Goal: Task Accomplishment & Management: Manage account settings

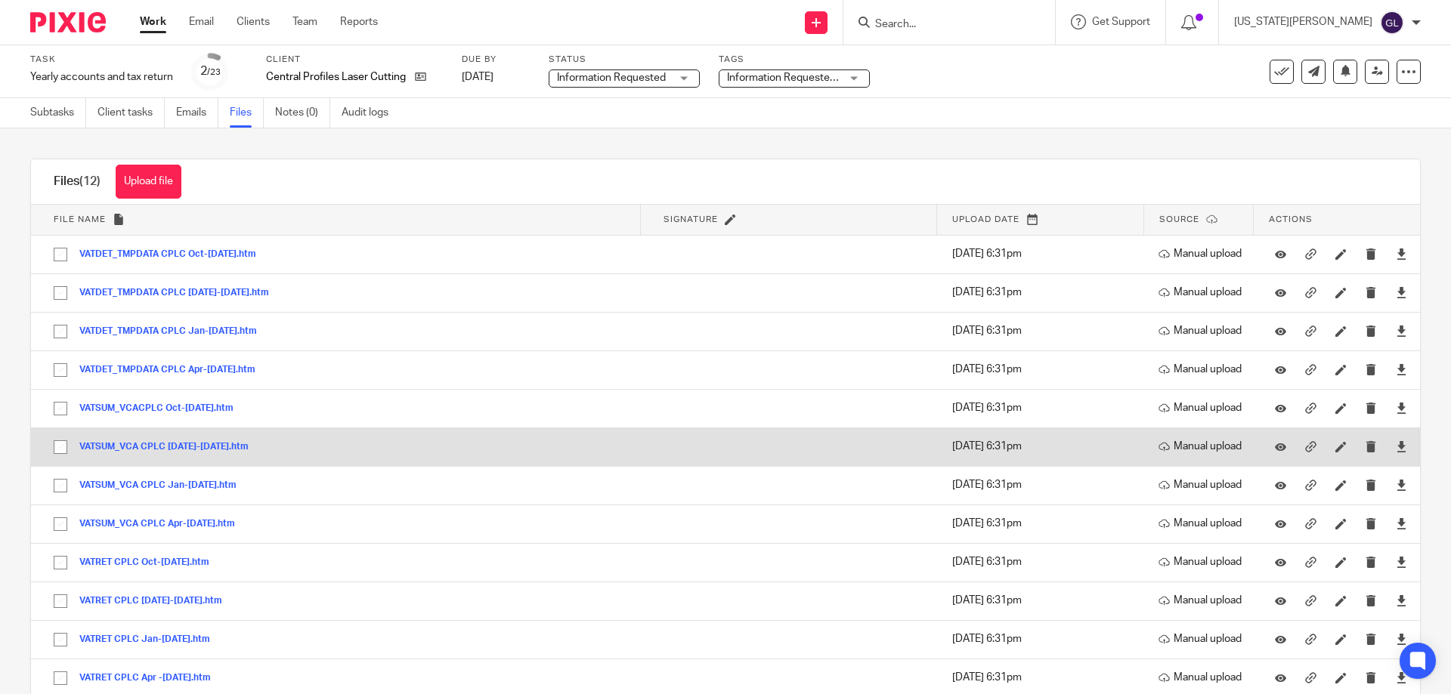
scroll to position [34, 0]
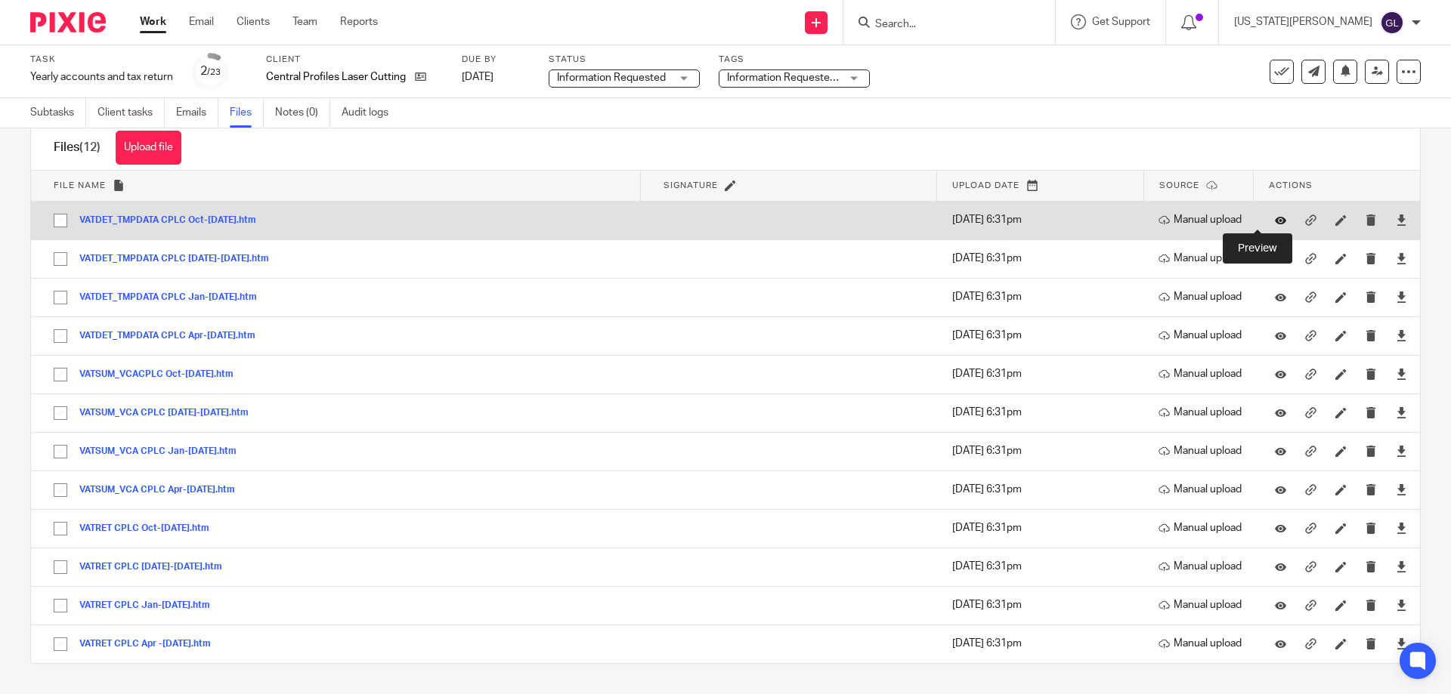
click at [1275, 221] on icon at bounding box center [1280, 220] width 11 height 11
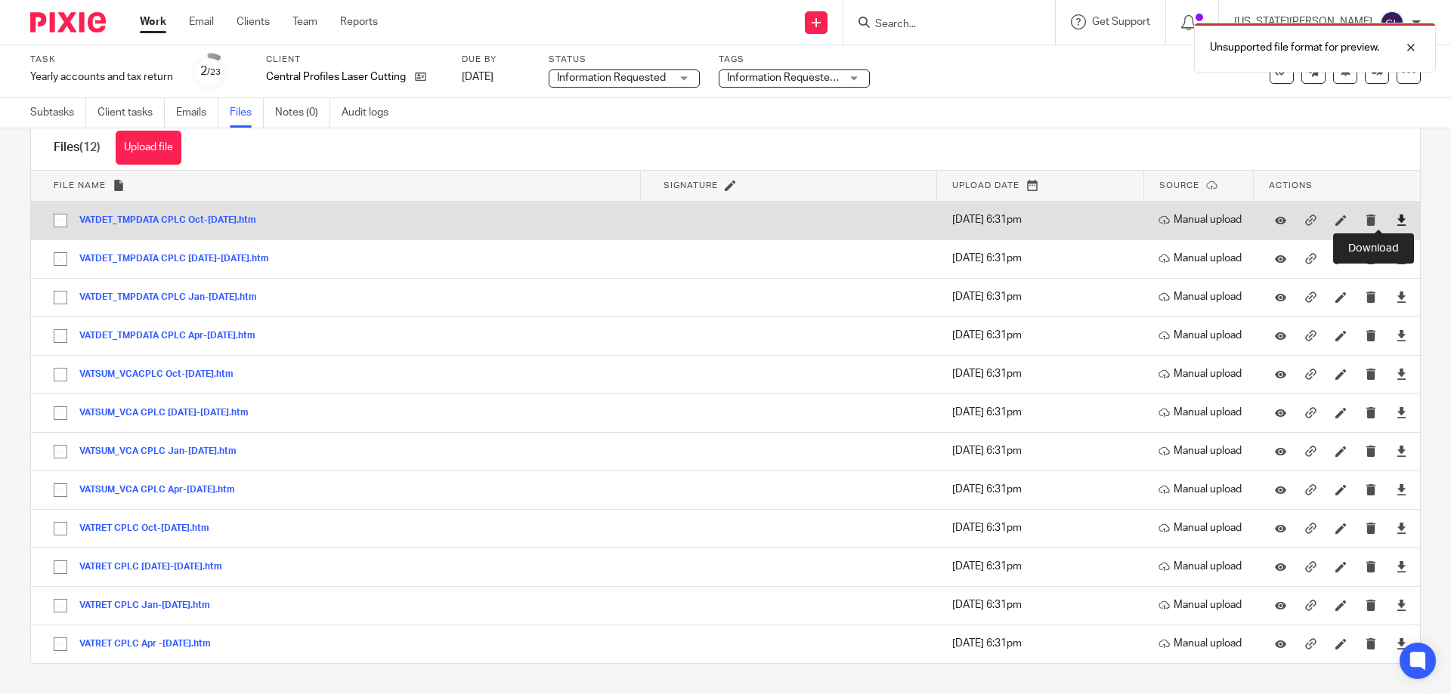
click at [1395, 221] on icon at bounding box center [1400, 220] width 11 height 11
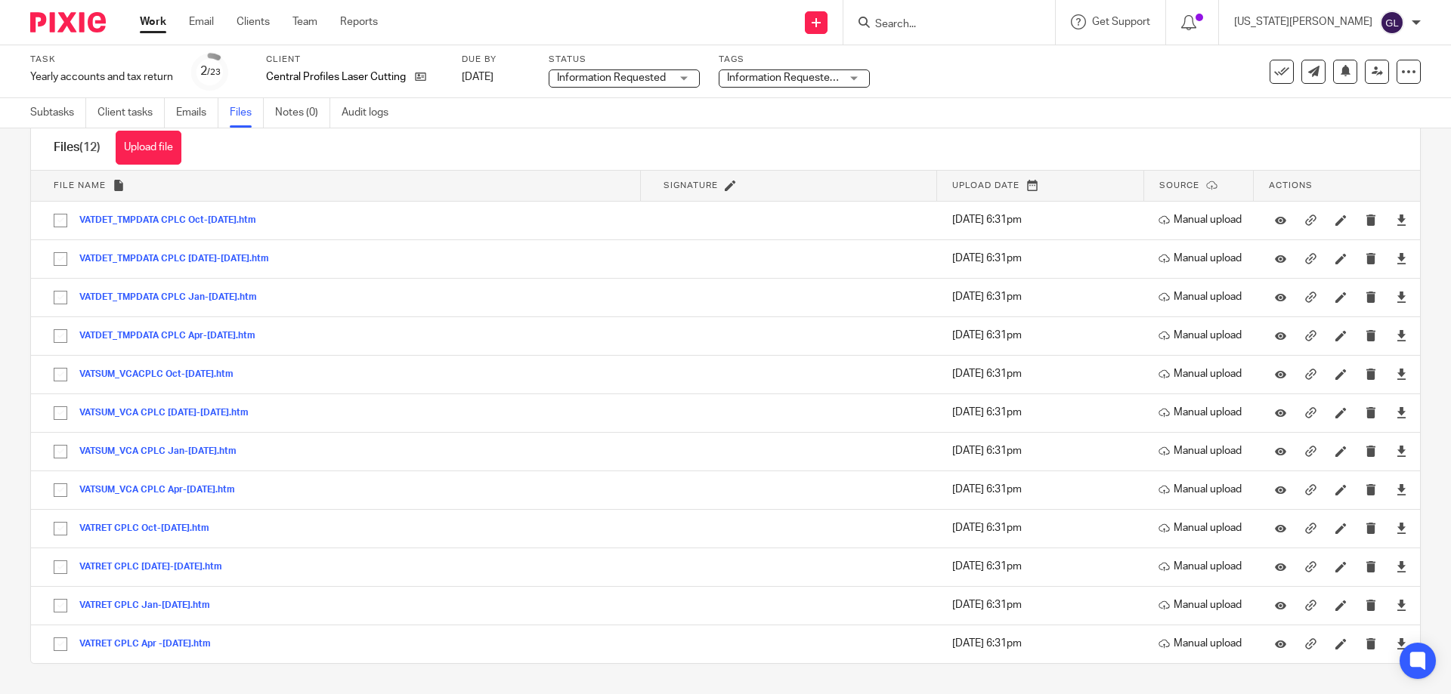
click at [632, 159] on div "Files (12) Upload file Download selected Delete selected" at bounding box center [725, 147] width 1389 height 45
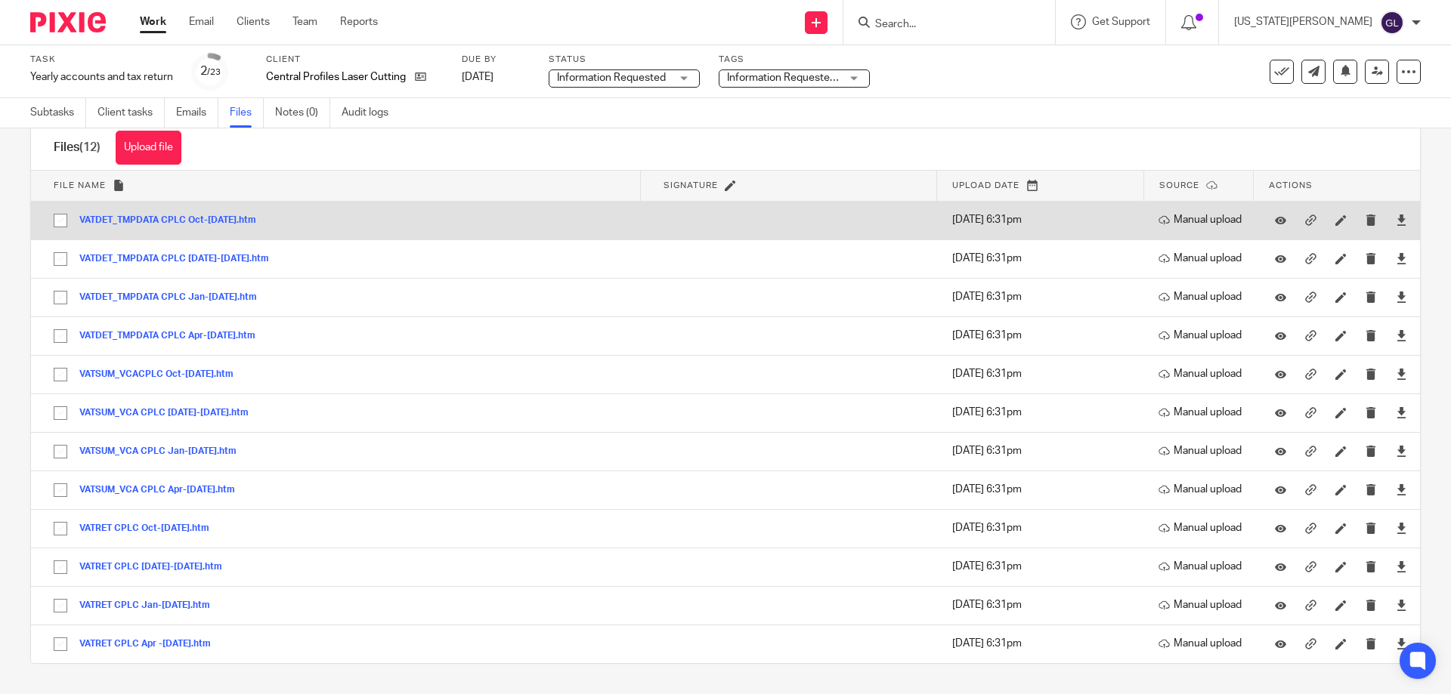
scroll to position [0, 0]
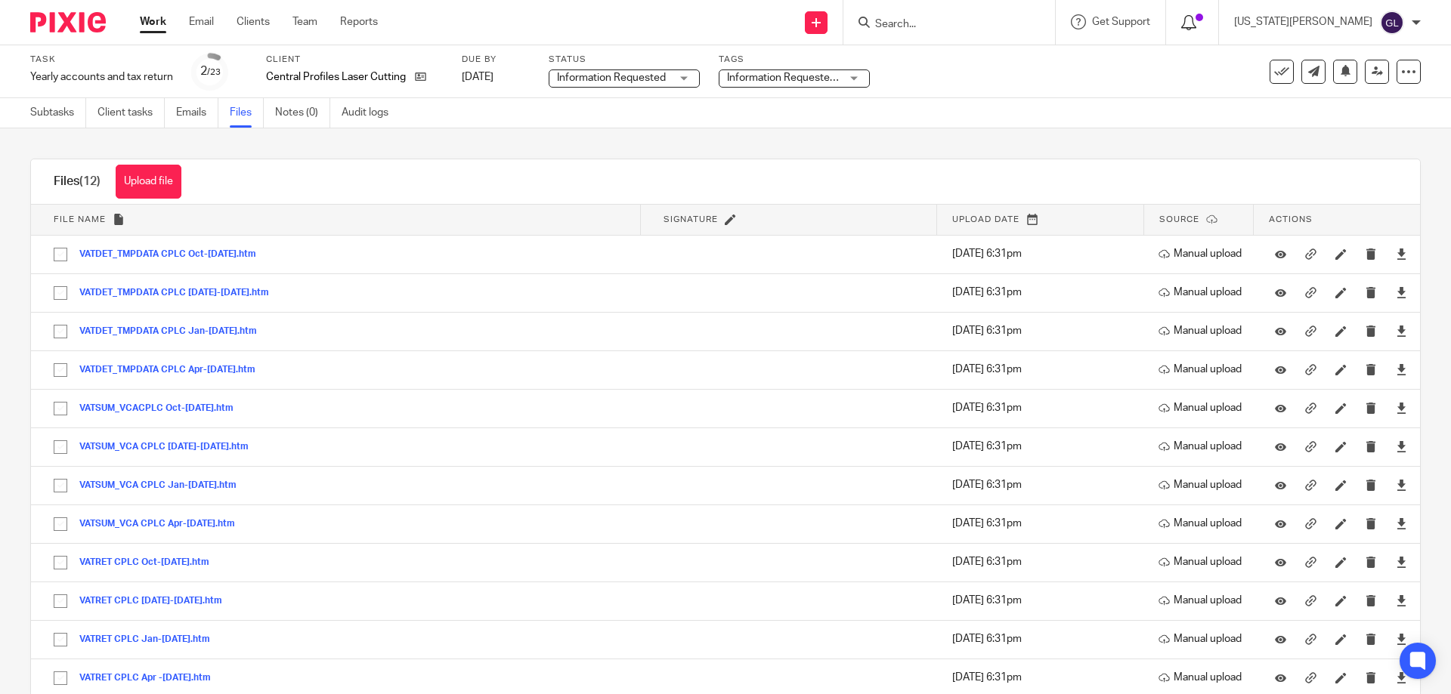
click at [1196, 20] on icon at bounding box center [1188, 22] width 15 height 15
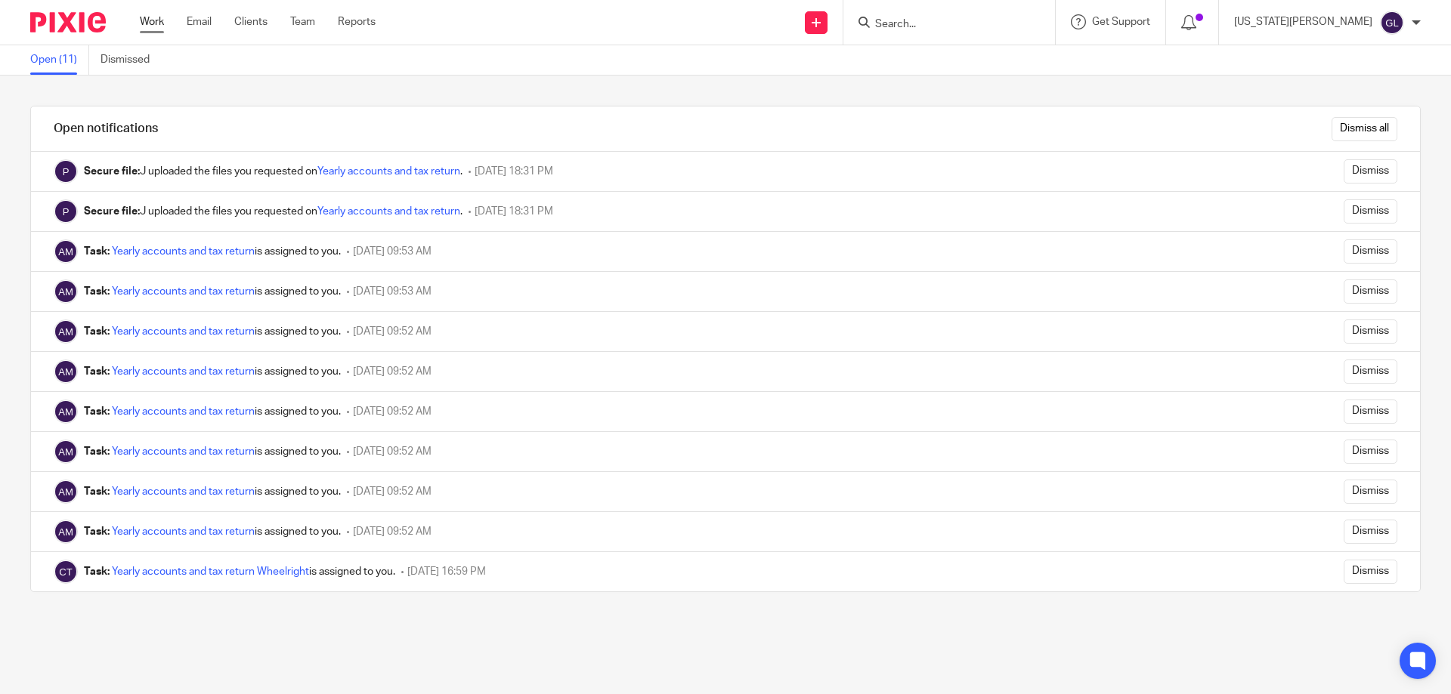
click at [144, 23] on link "Work" at bounding box center [152, 21] width 24 height 15
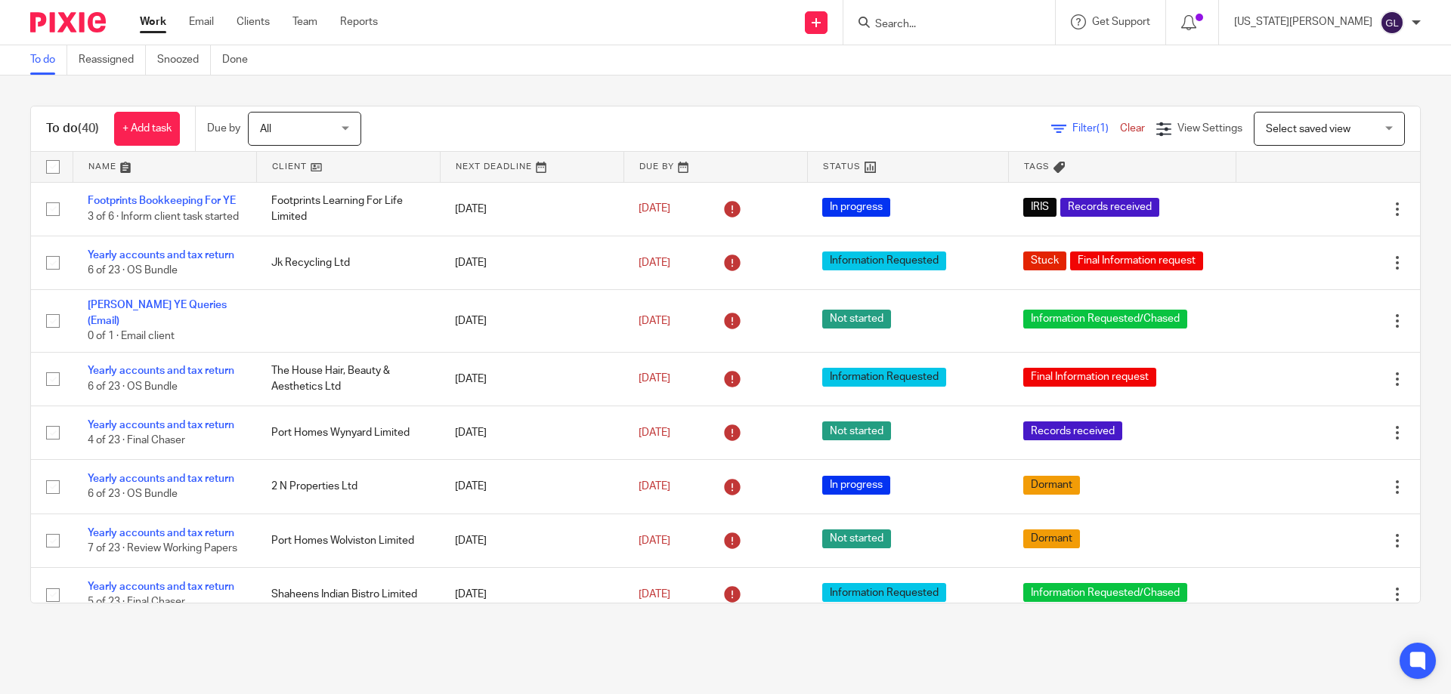
click at [1009, 28] on input "Search" at bounding box center [941, 25] width 136 height 14
type input "ost"
click at [1005, 48] on link at bounding box center [994, 65] width 249 height 35
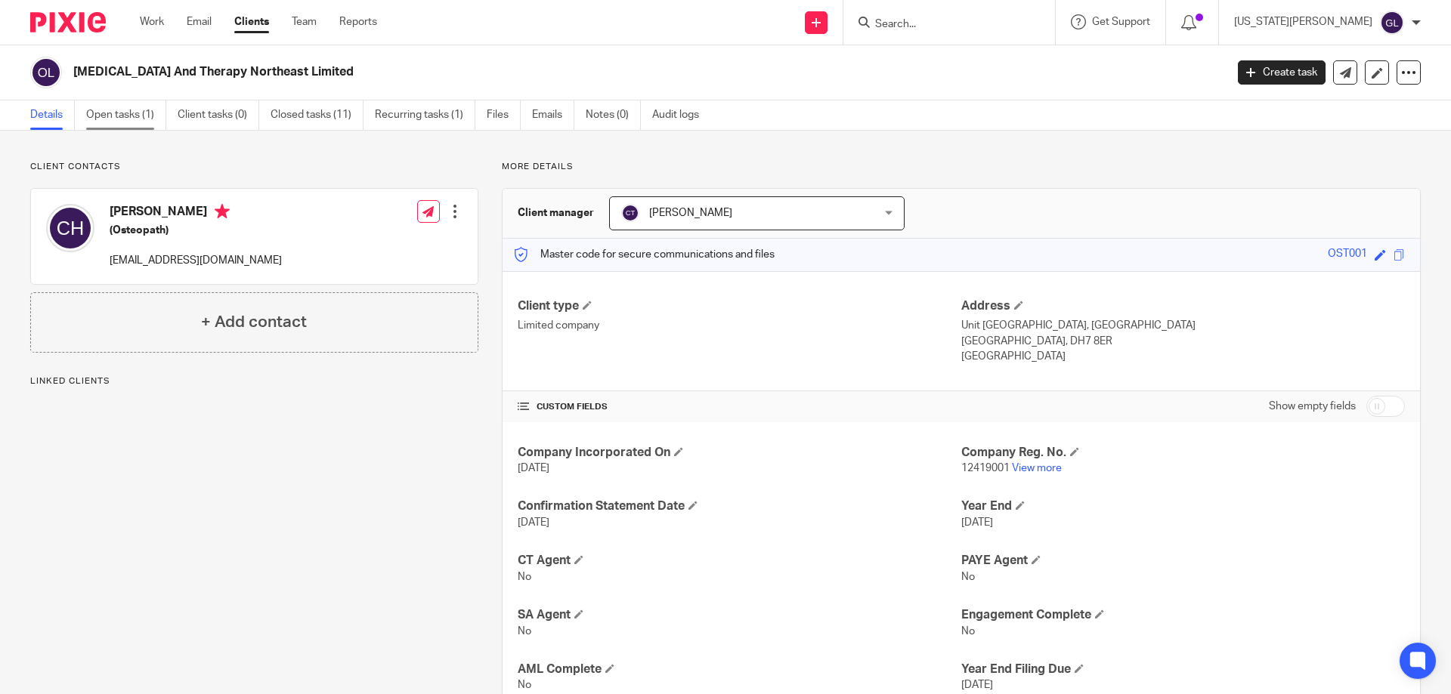
click at [141, 107] on link "Open tasks (1)" at bounding box center [126, 114] width 80 height 29
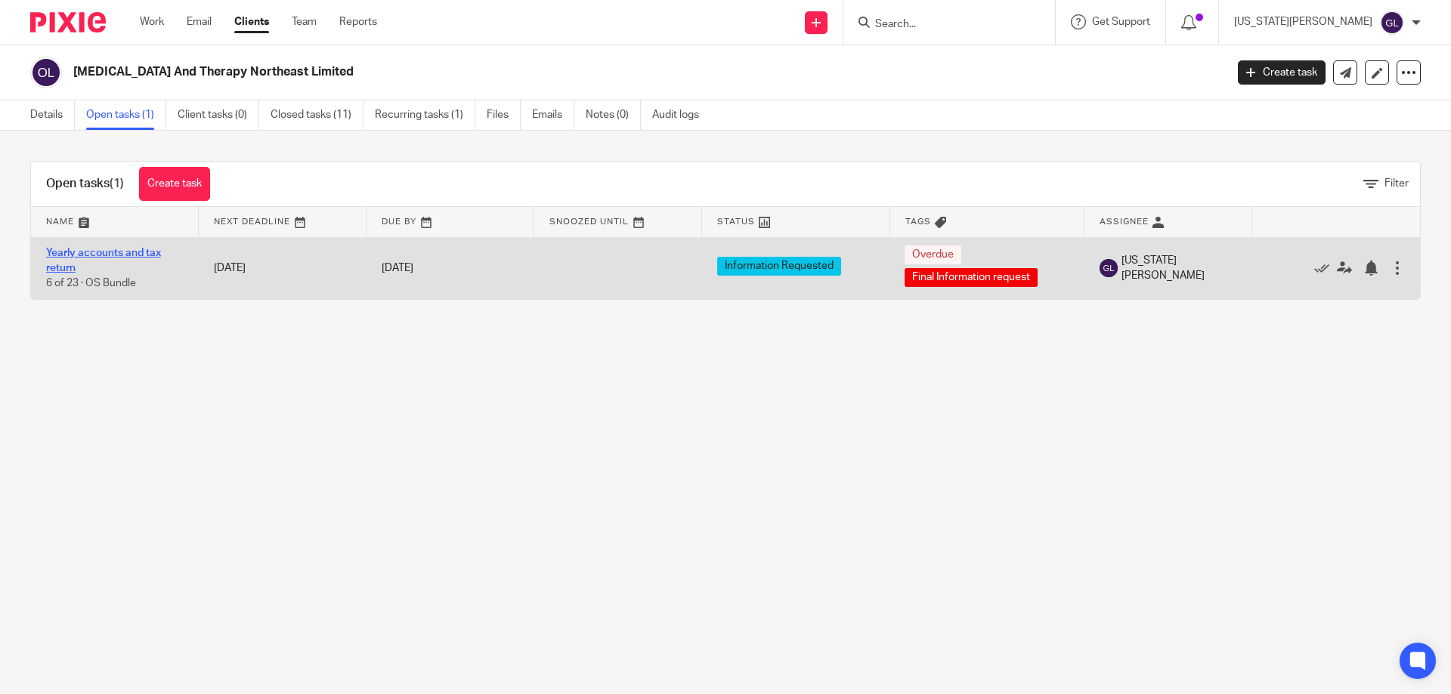
click at [146, 252] on link "Yearly accounts and tax return" at bounding box center [103, 261] width 115 height 26
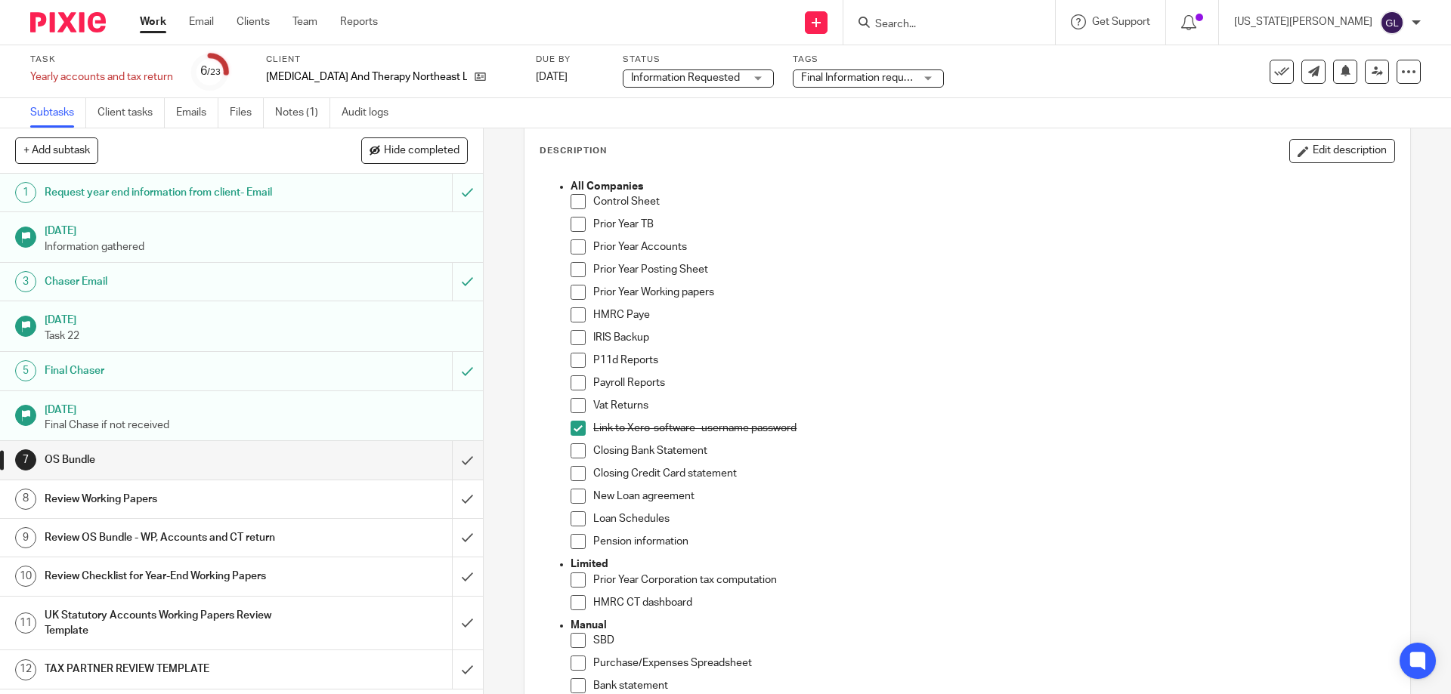
scroll to position [302, 0]
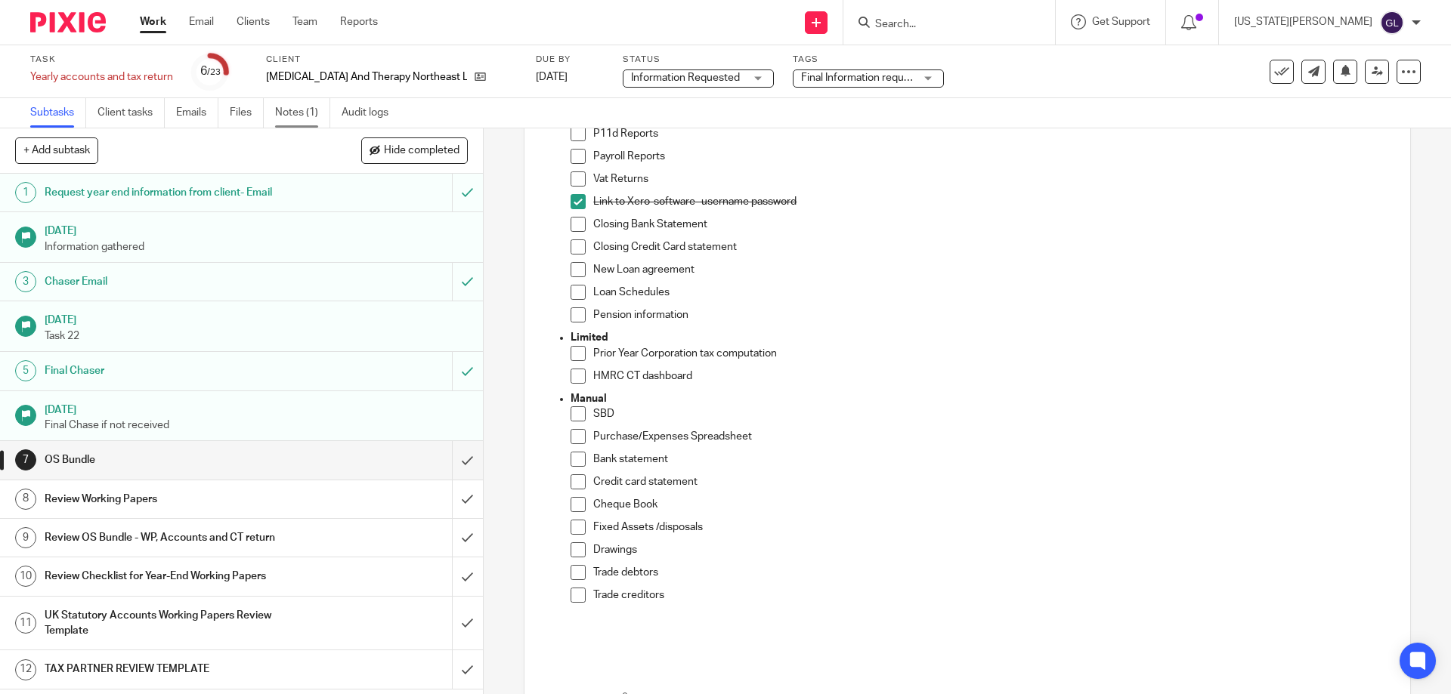
click at [294, 114] on link "Notes (1)" at bounding box center [302, 112] width 55 height 29
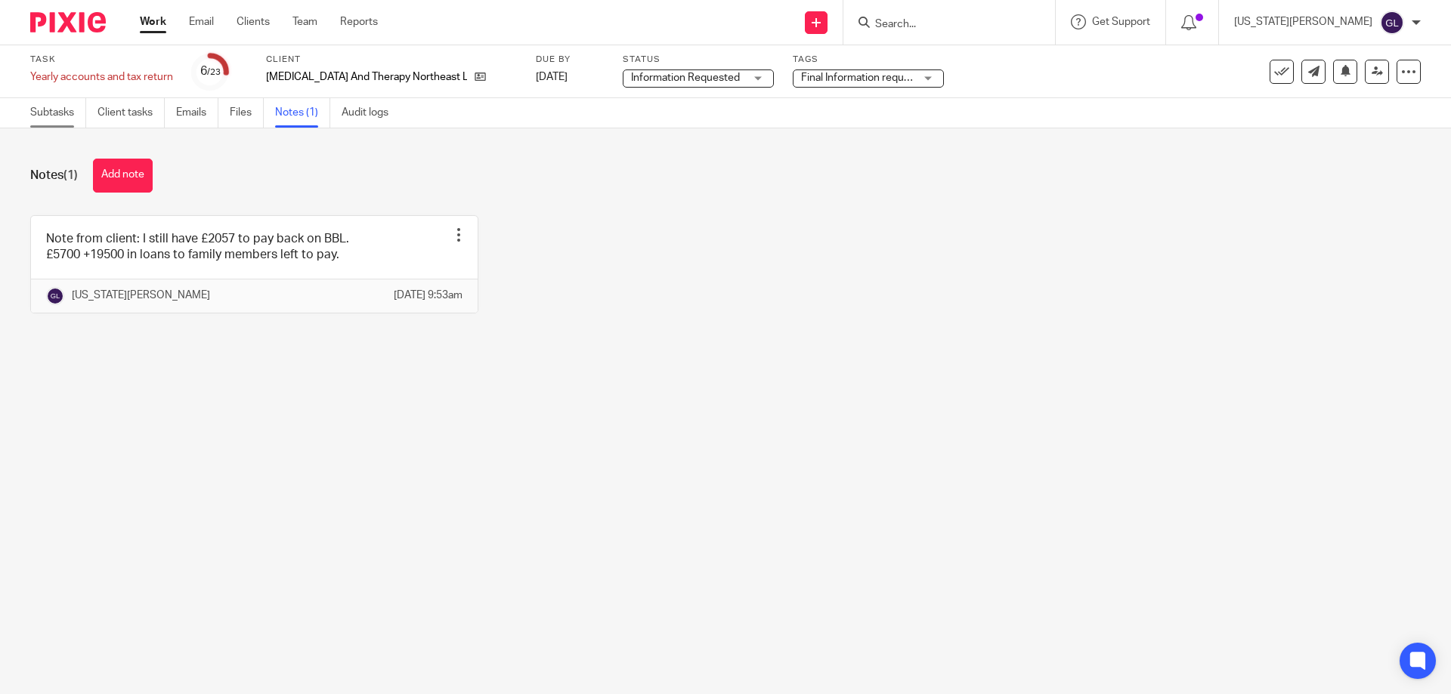
click at [73, 116] on link "Subtasks" at bounding box center [58, 112] width 56 height 29
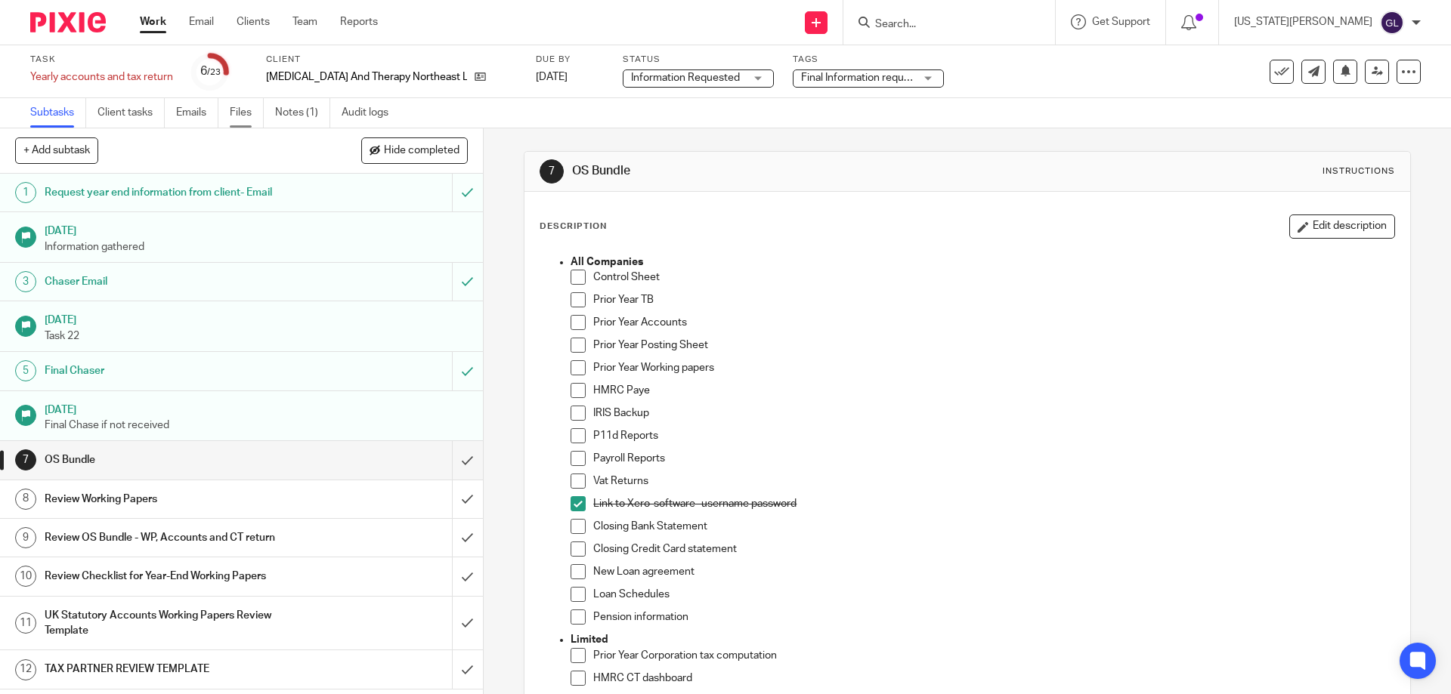
click at [245, 119] on link "Files" at bounding box center [247, 112] width 34 height 29
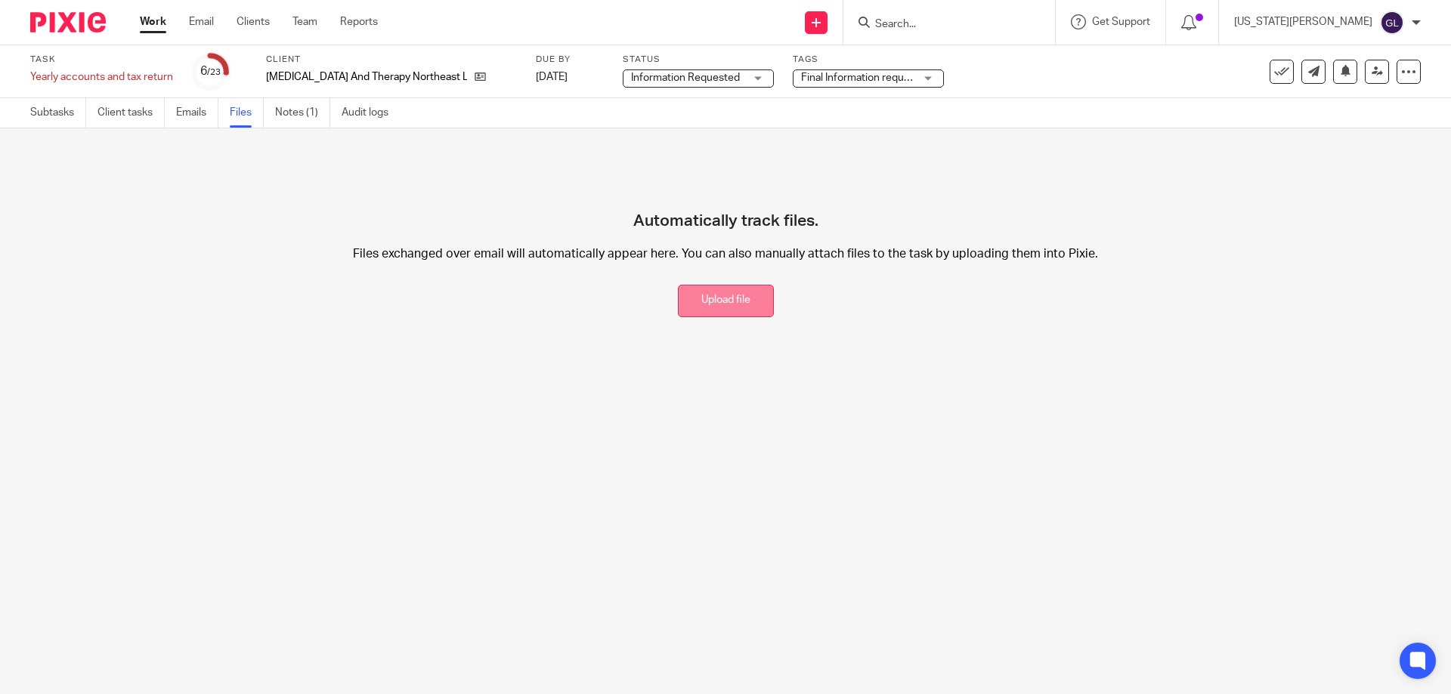
click at [700, 309] on button "Upload file" at bounding box center [726, 301] width 96 height 32
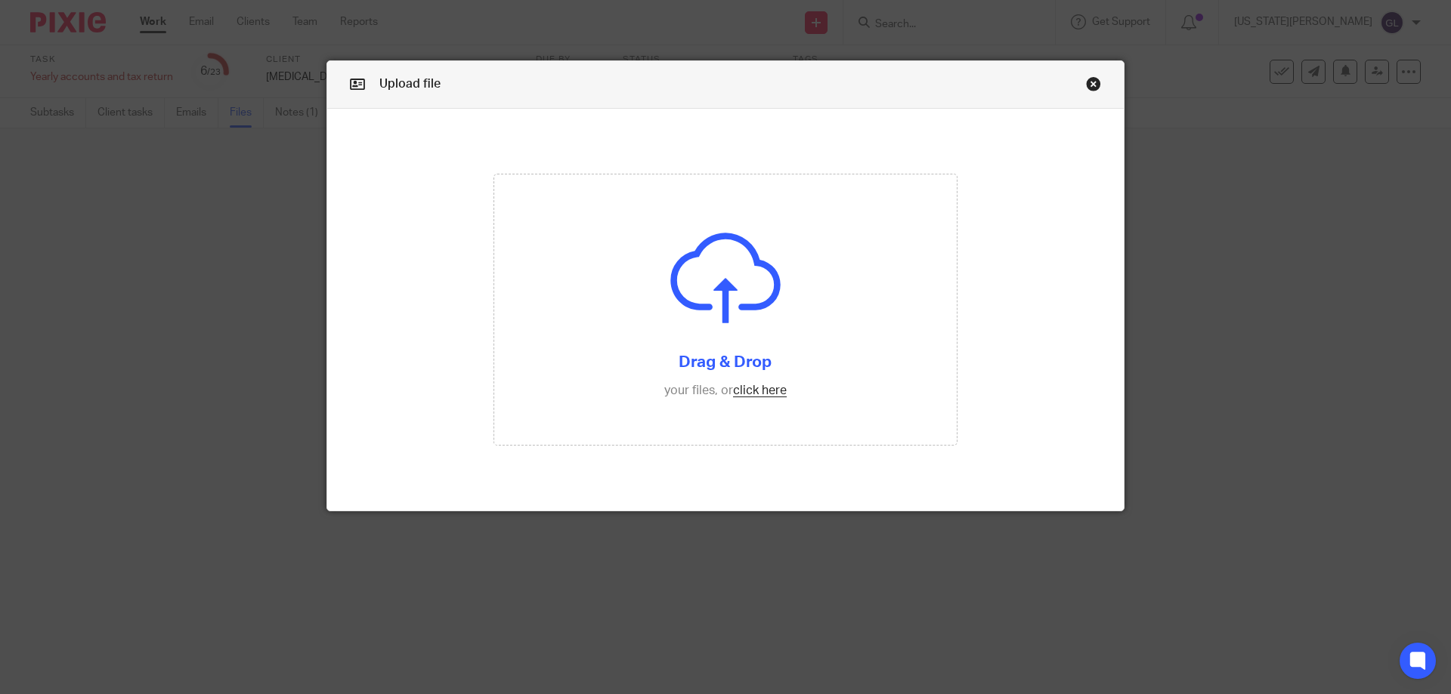
click at [1091, 79] on link "Close this dialog window" at bounding box center [1093, 86] width 15 height 20
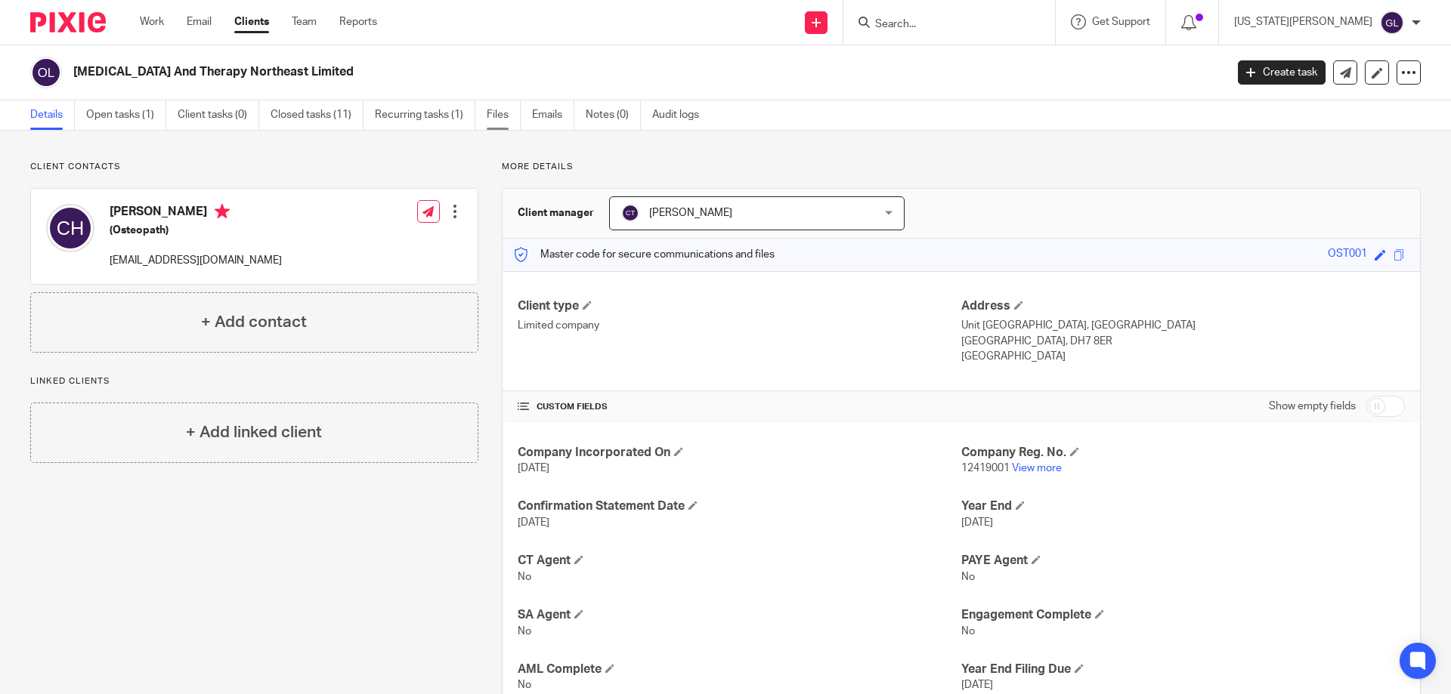
click at [494, 113] on link "Files" at bounding box center [504, 114] width 34 height 29
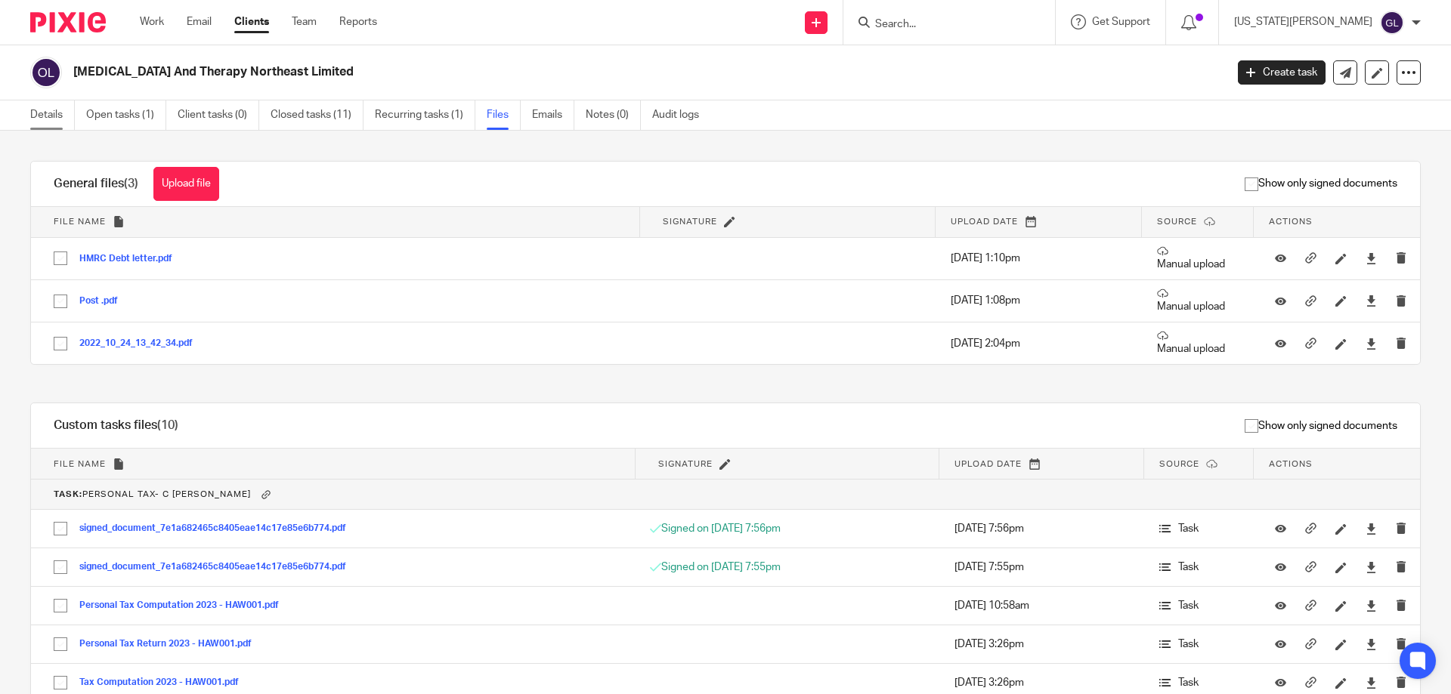
click at [47, 115] on link "Details" at bounding box center [52, 114] width 45 height 29
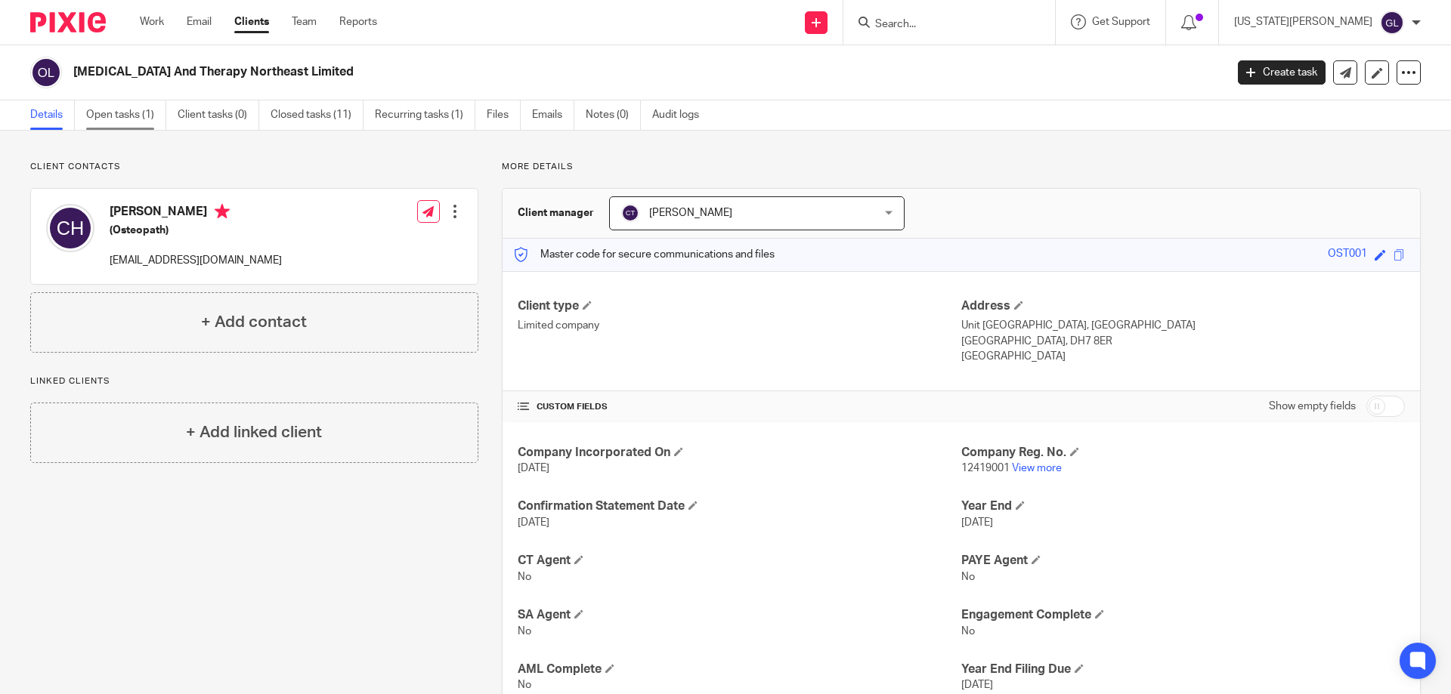
click at [134, 123] on link "Open tasks (1)" at bounding box center [126, 114] width 80 height 29
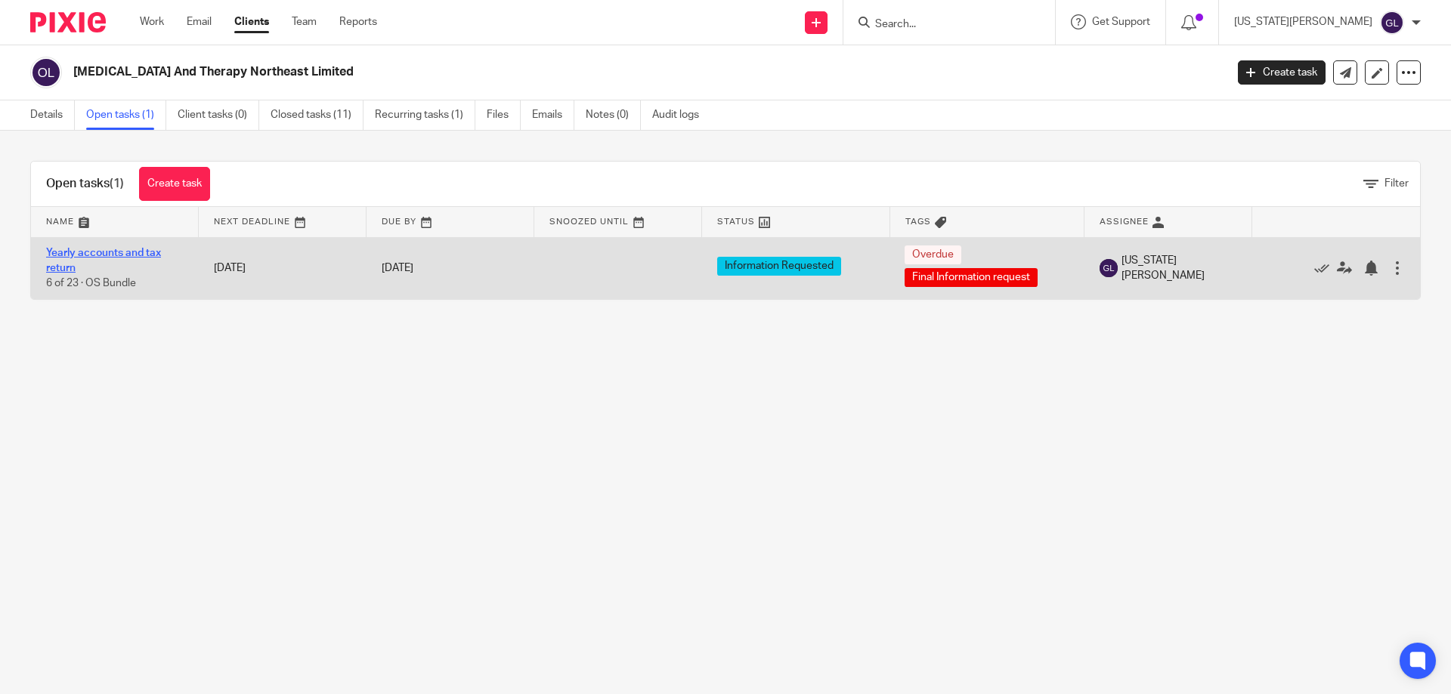
click at [136, 250] on link "Yearly accounts and tax return" at bounding box center [103, 261] width 115 height 26
click at [104, 254] on link "Yearly accounts and tax return" at bounding box center [103, 261] width 115 height 26
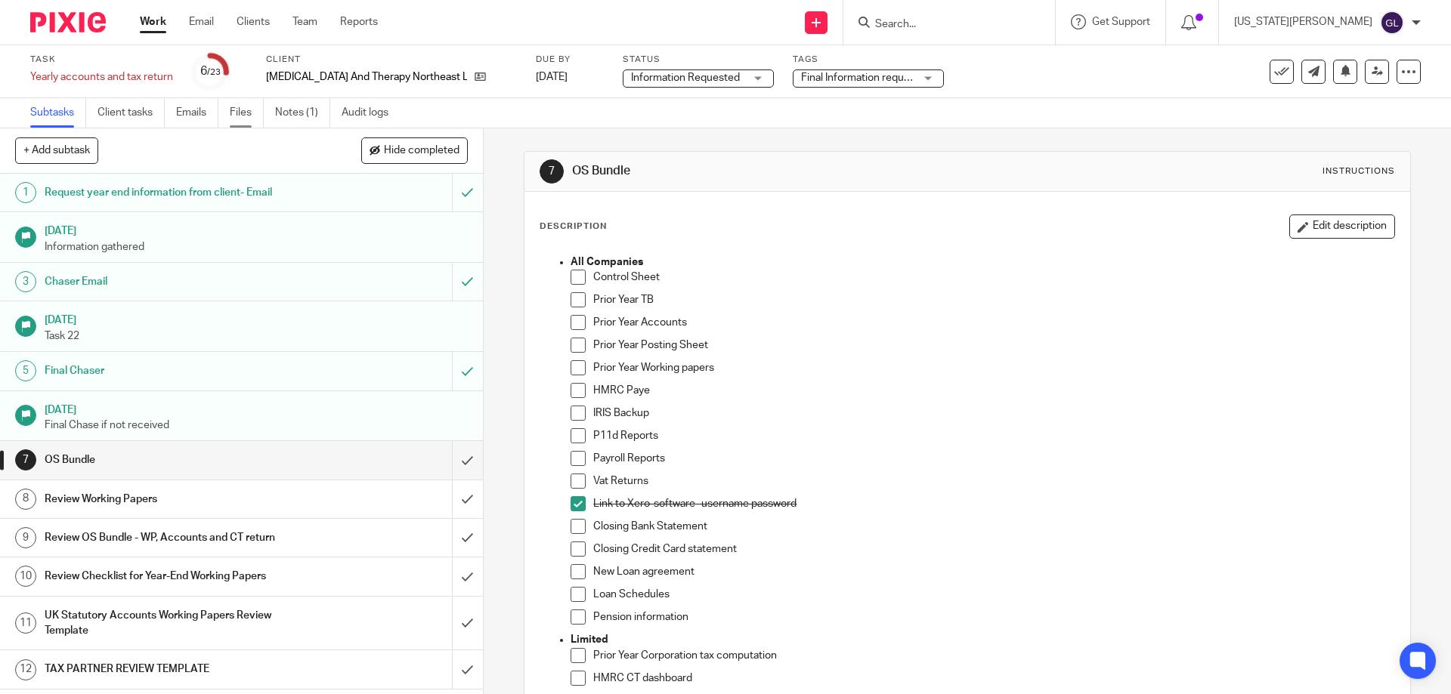
click at [244, 114] on link "Files" at bounding box center [247, 112] width 34 height 29
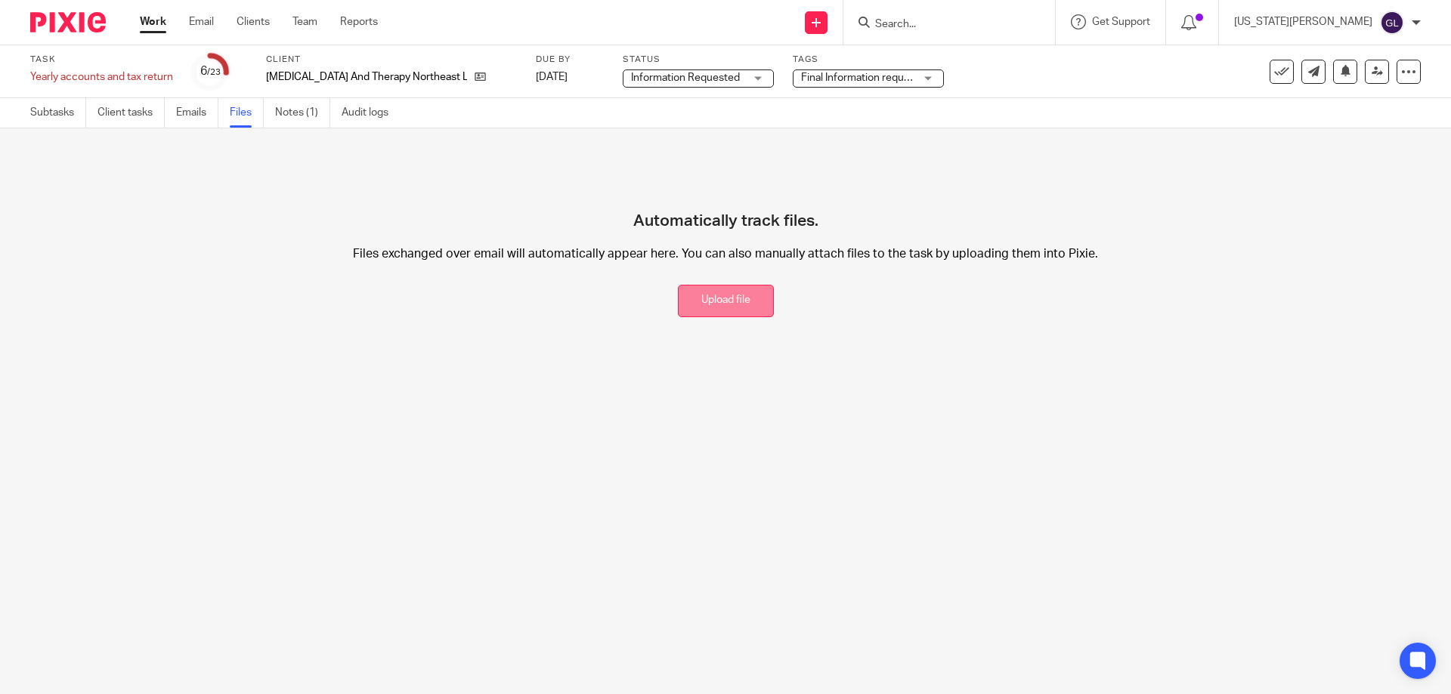
click at [722, 293] on button "Upload file" at bounding box center [726, 301] width 96 height 32
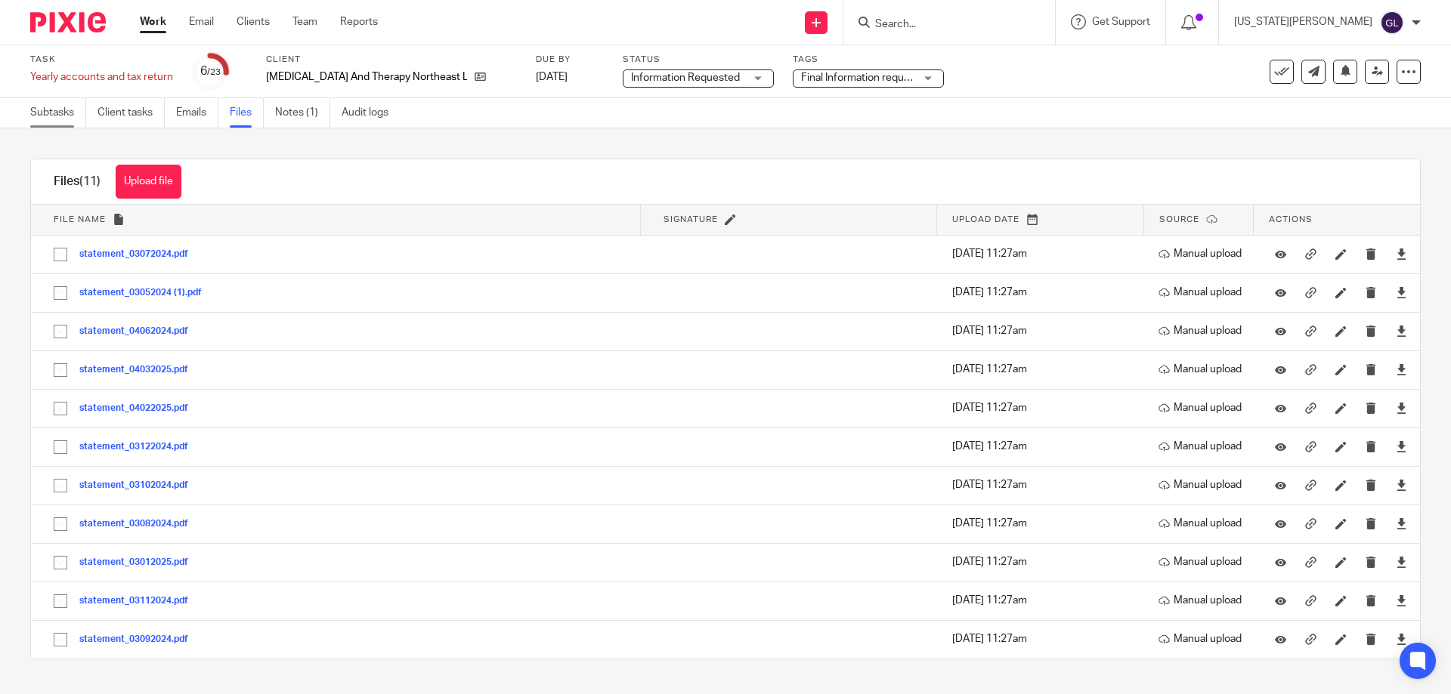
click at [55, 118] on link "Subtasks" at bounding box center [58, 112] width 56 height 29
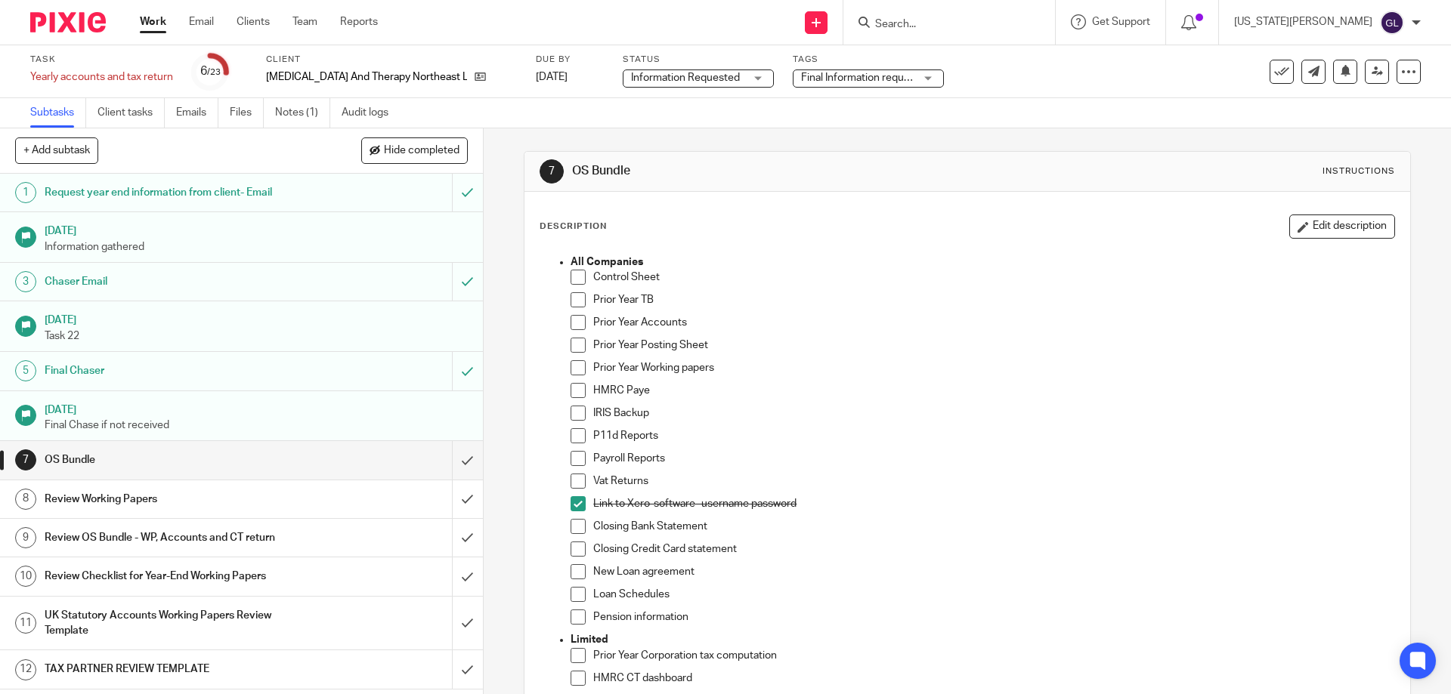
scroll to position [302, 0]
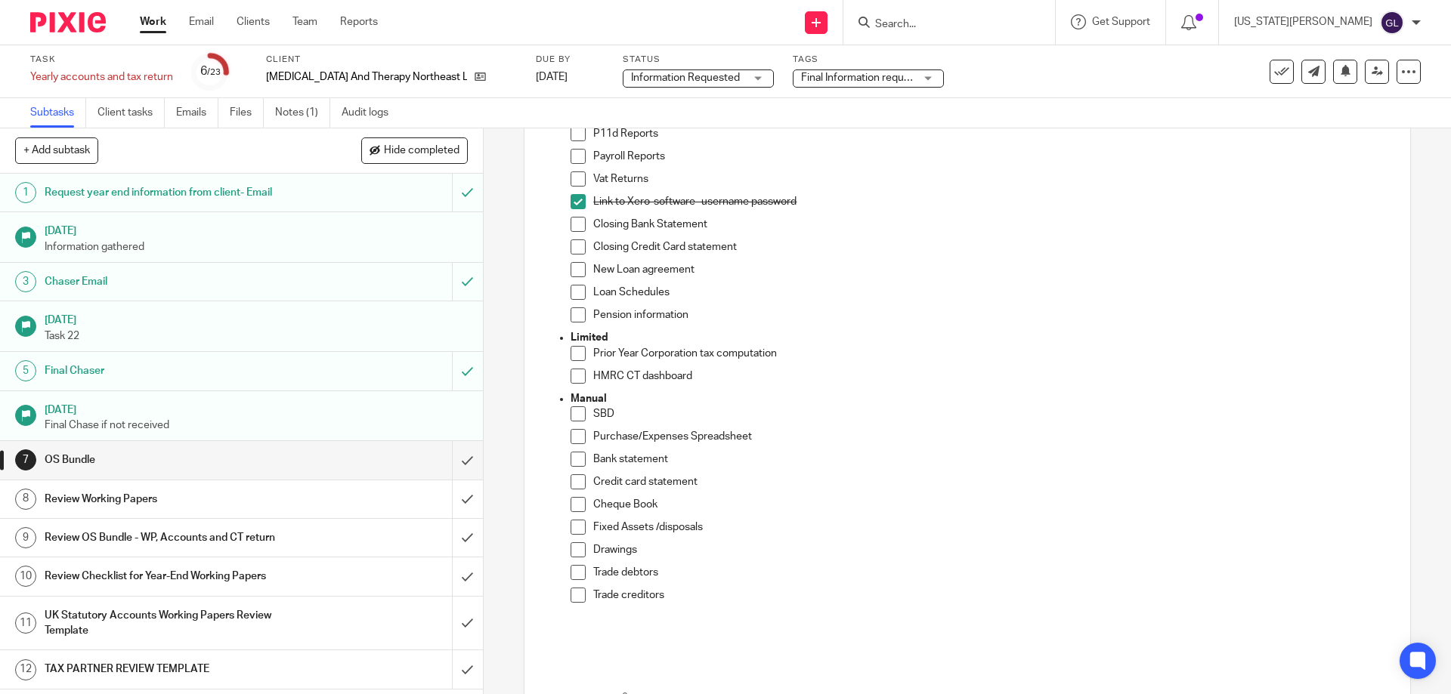
click at [578, 224] on span at bounding box center [577, 224] width 15 height 15
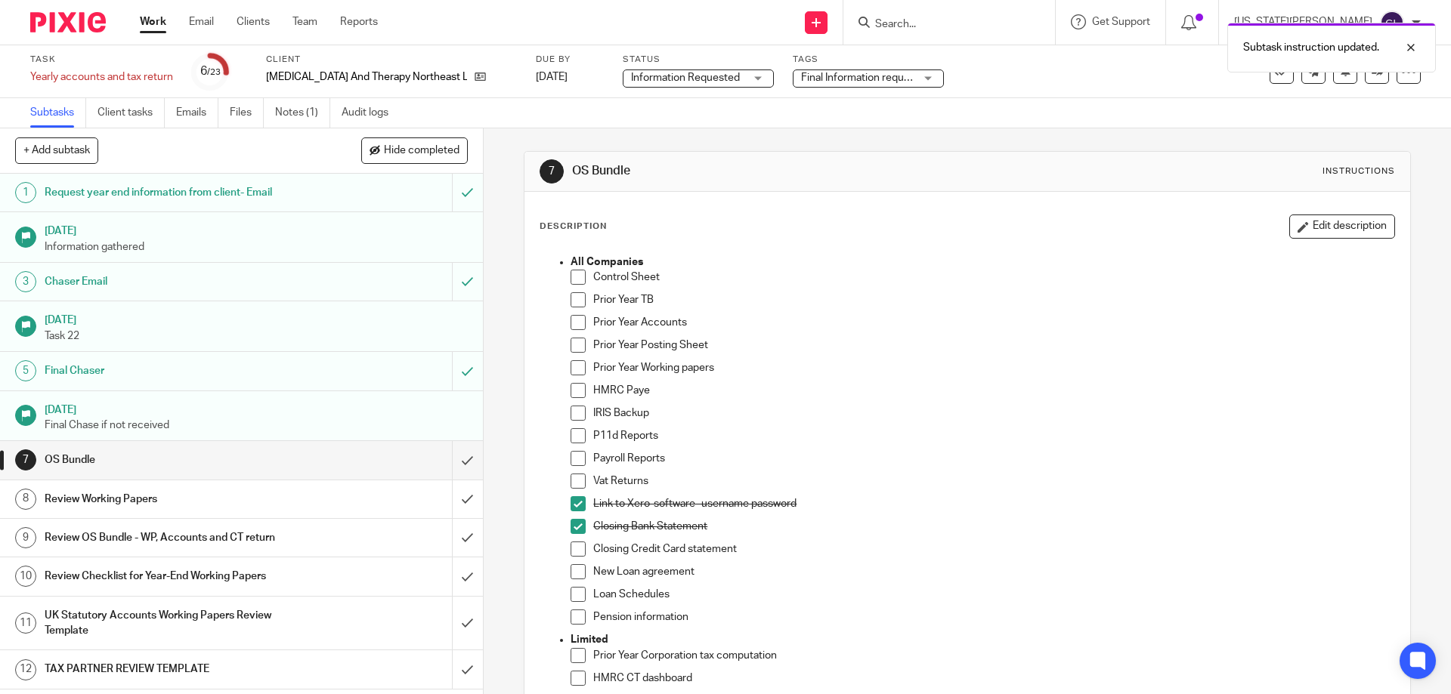
scroll to position [151, 0]
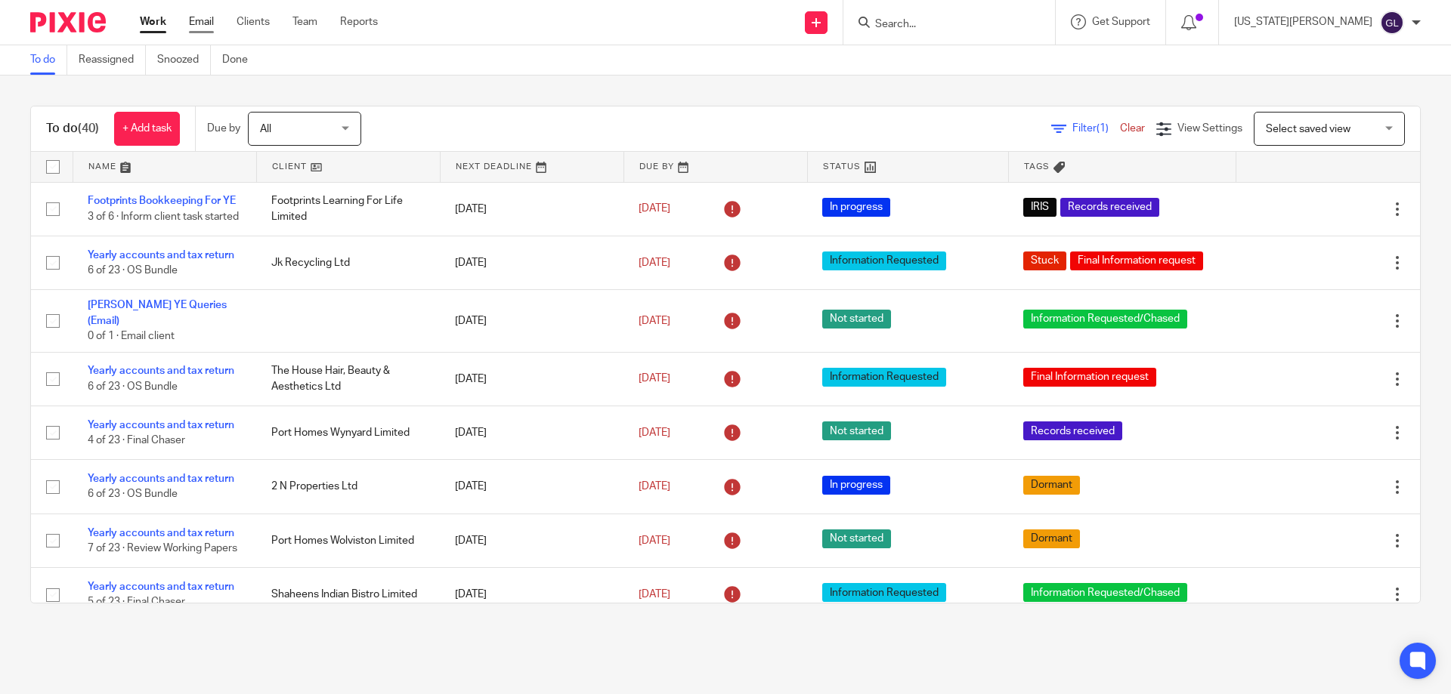
click at [199, 22] on link "Email" at bounding box center [201, 21] width 25 height 15
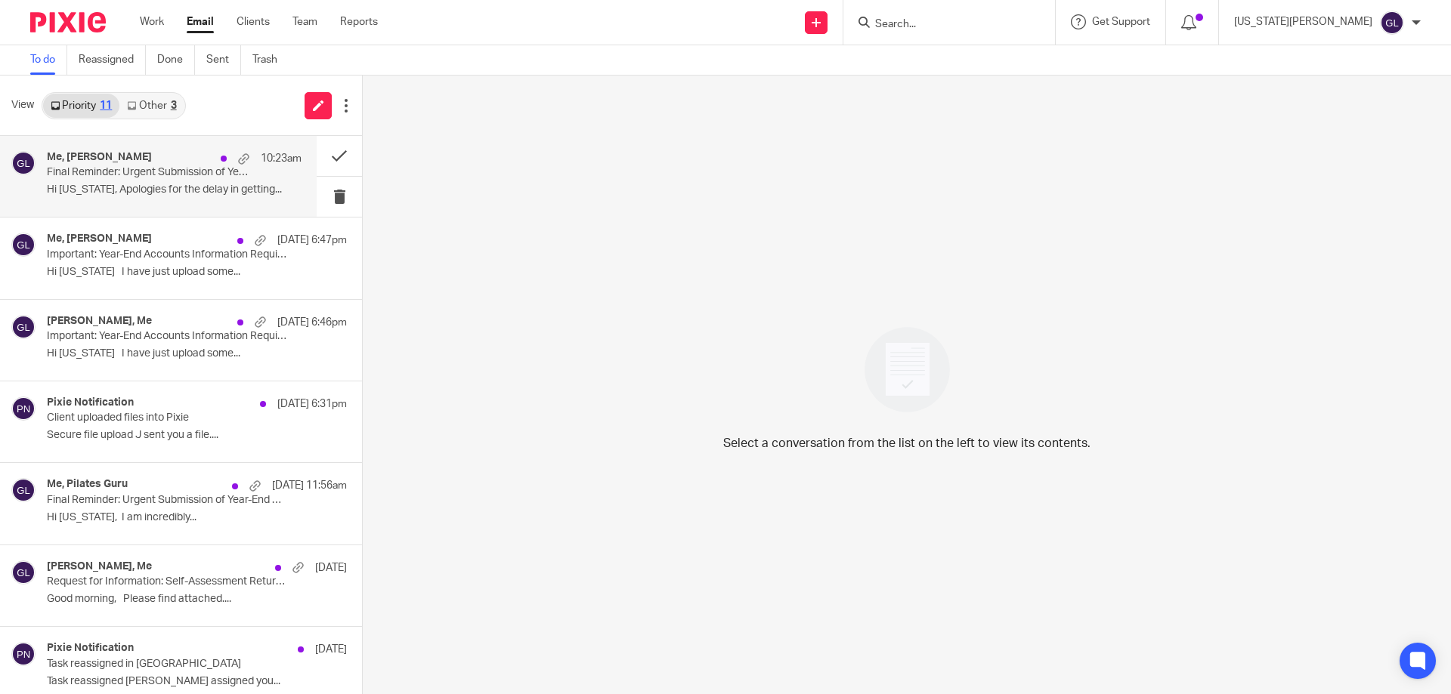
click at [81, 193] on p "Hi Georgia, Apologies for the delay in getting..." at bounding box center [174, 190] width 255 height 13
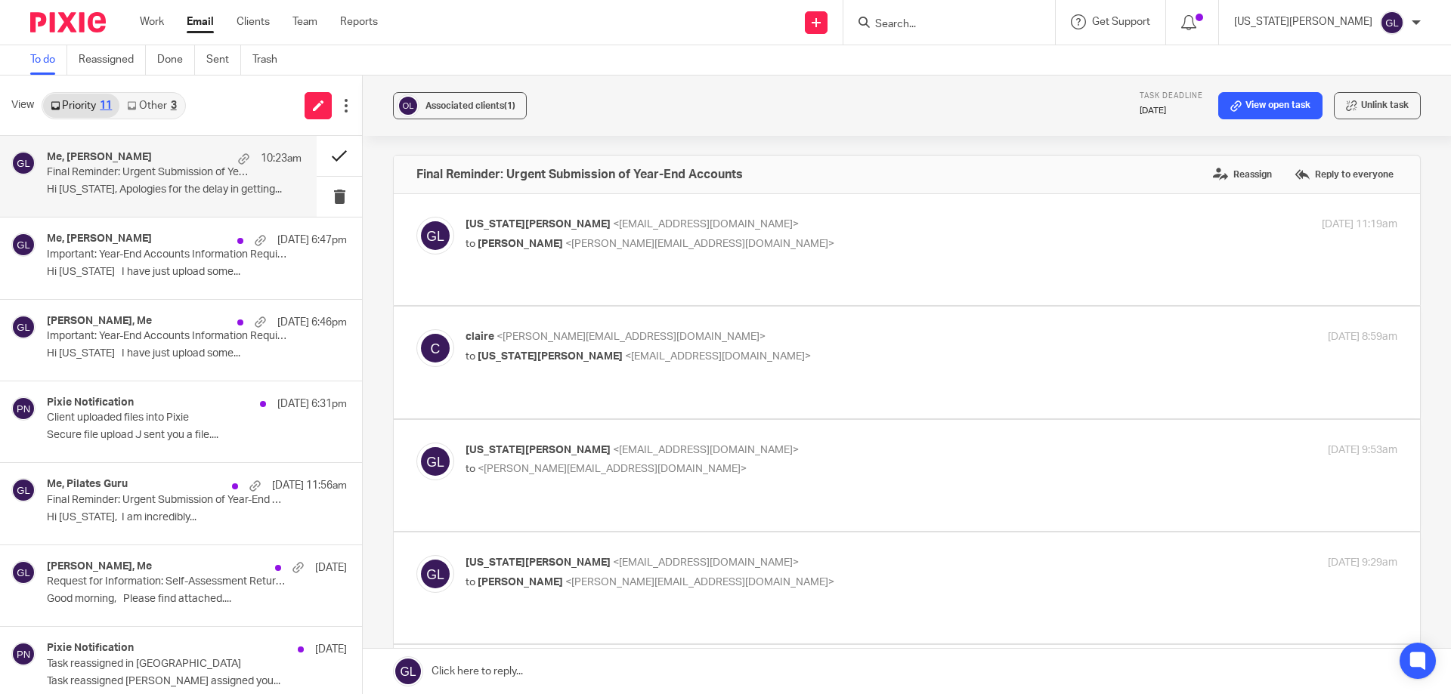
click at [320, 153] on button at bounding box center [339, 156] width 45 height 40
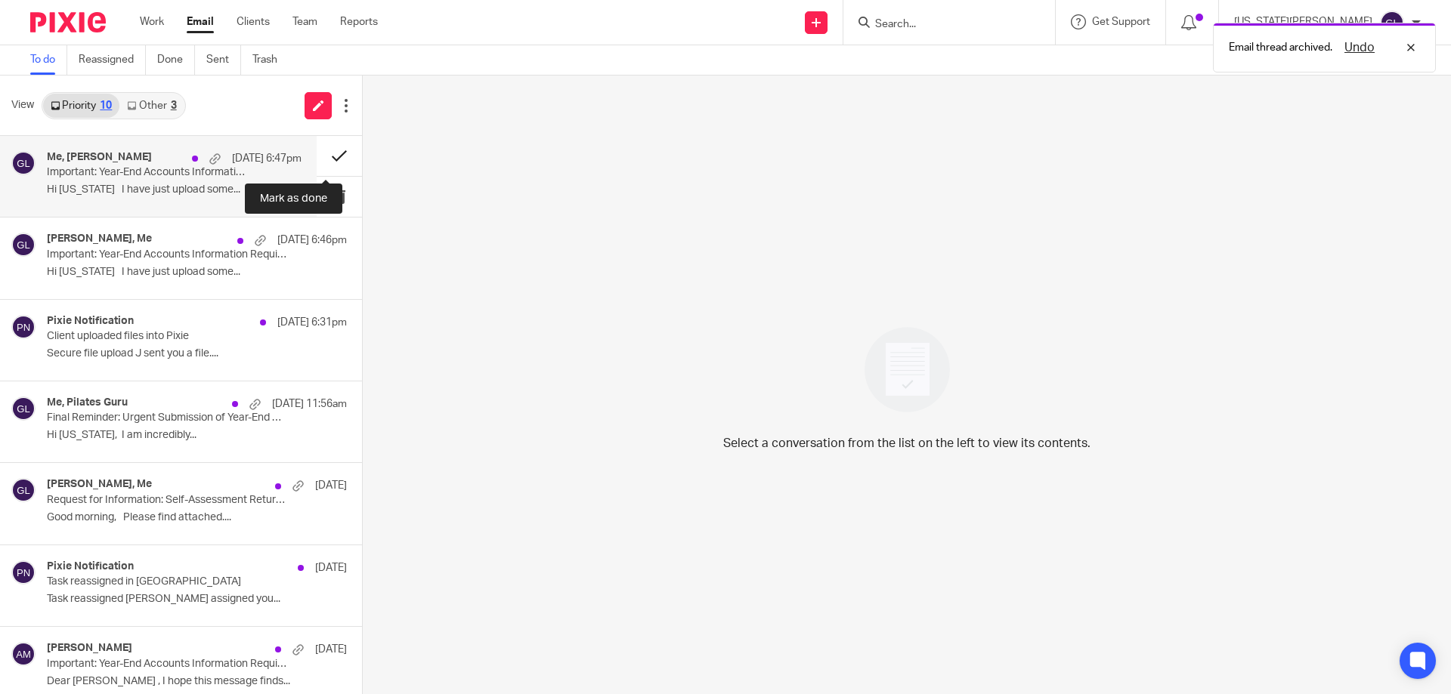
click at [317, 154] on button at bounding box center [339, 156] width 45 height 40
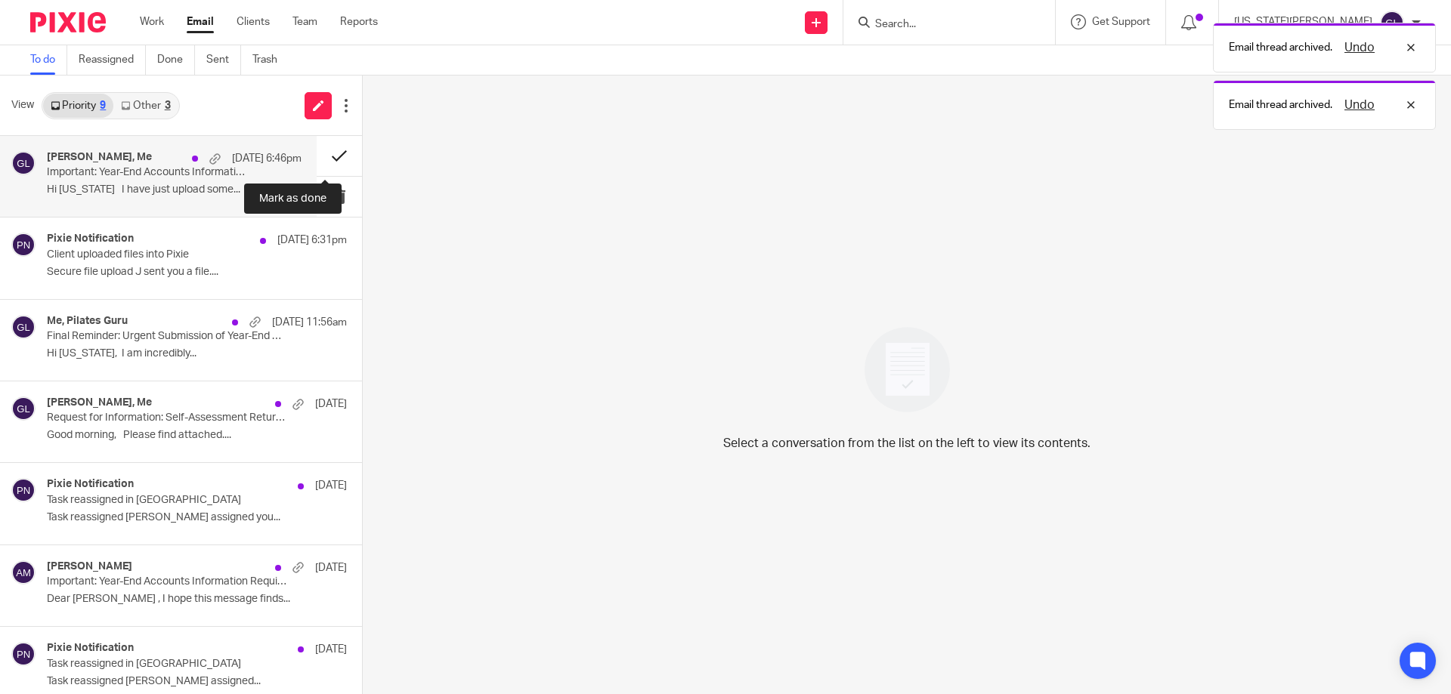
click at [324, 155] on button at bounding box center [339, 156] width 45 height 40
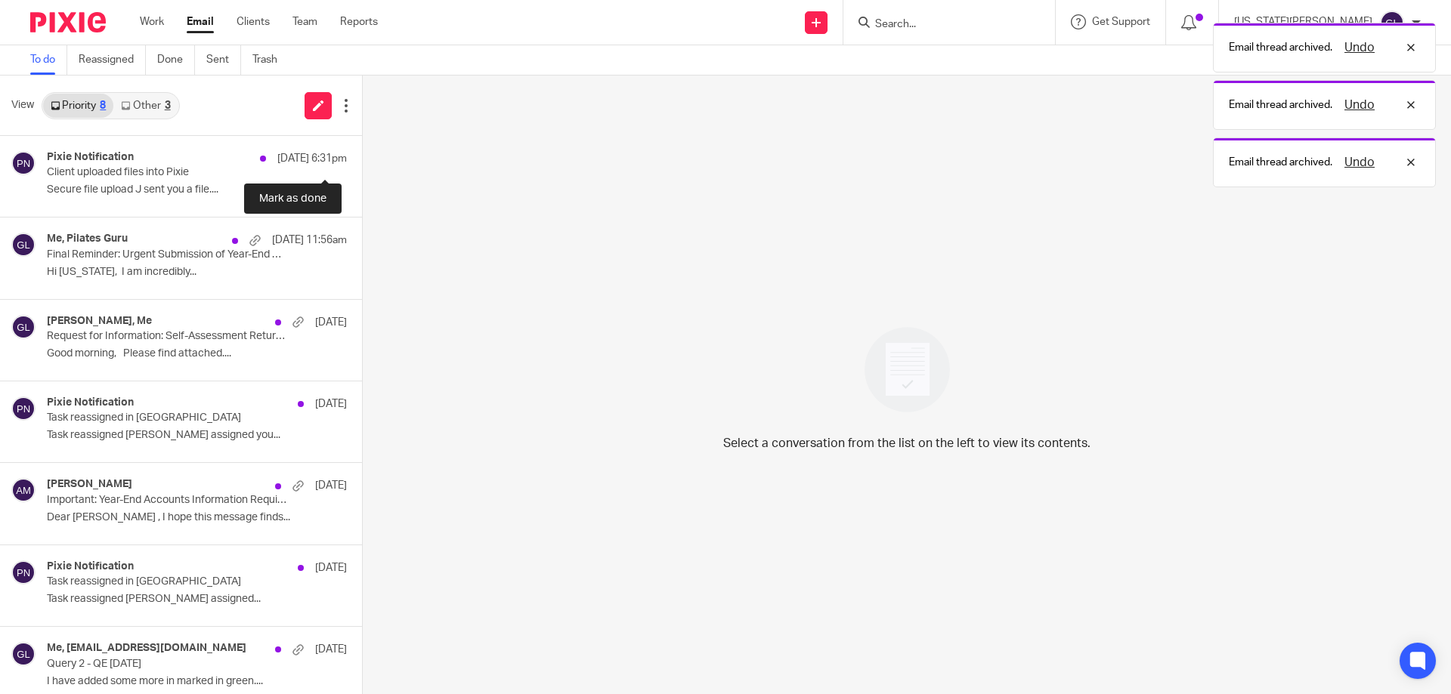
click at [362, 155] on button at bounding box center [368, 156] width 12 height 40
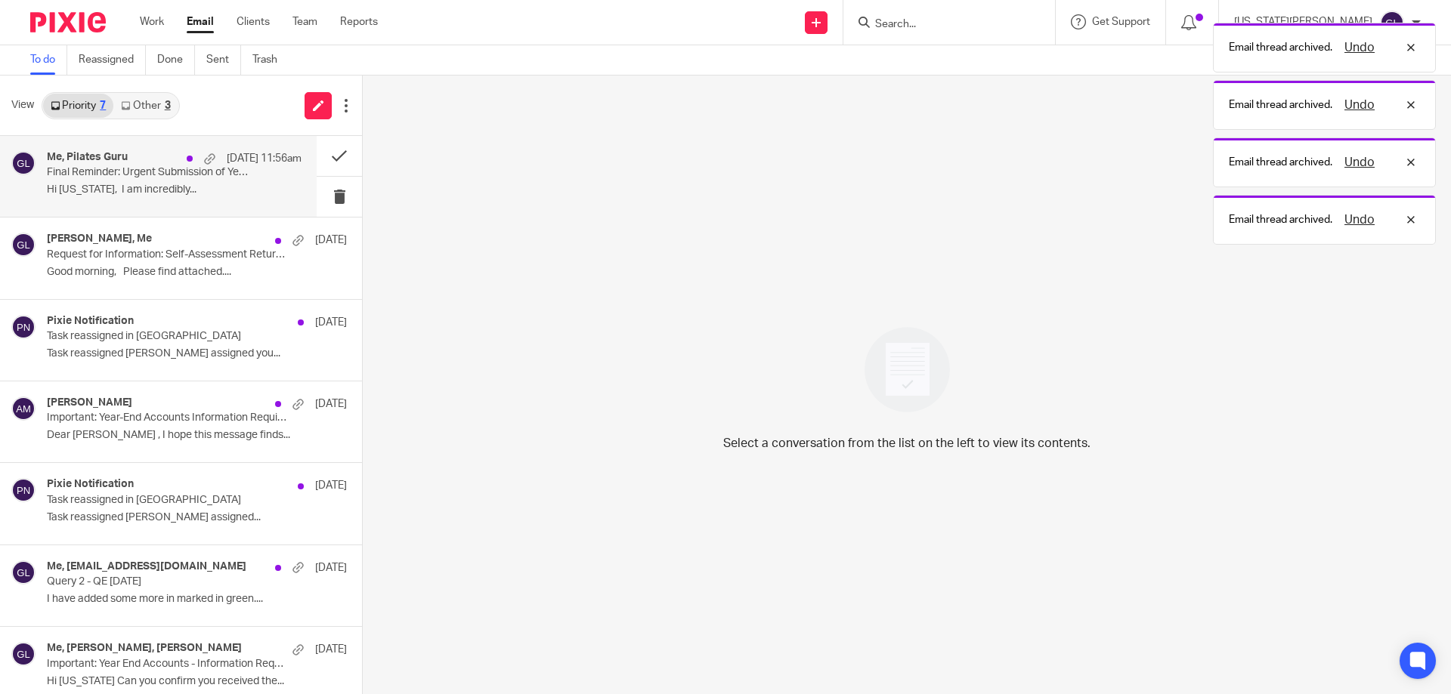
click at [117, 179] on p "Final Reminder: Urgent Submission of Year-End Accounts" at bounding box center [149, 172] width 204 height 13
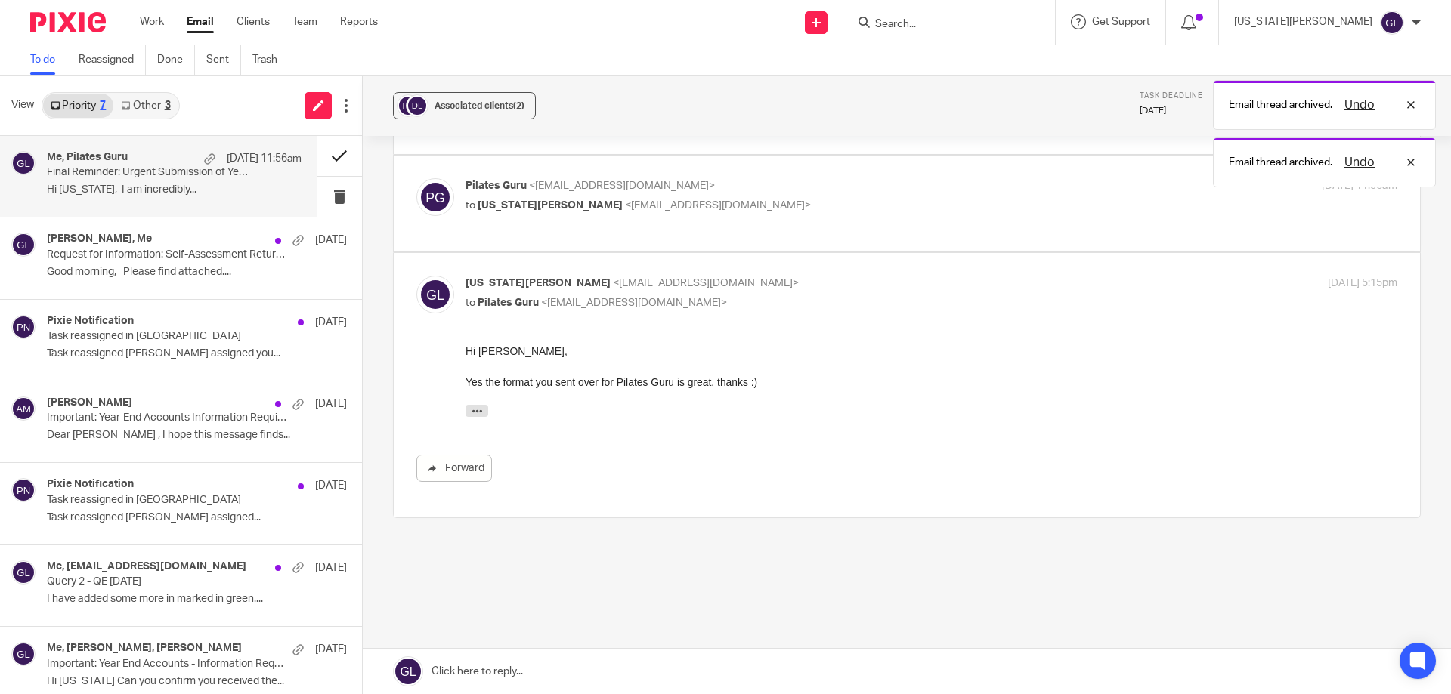
scroll to position [156, 0]
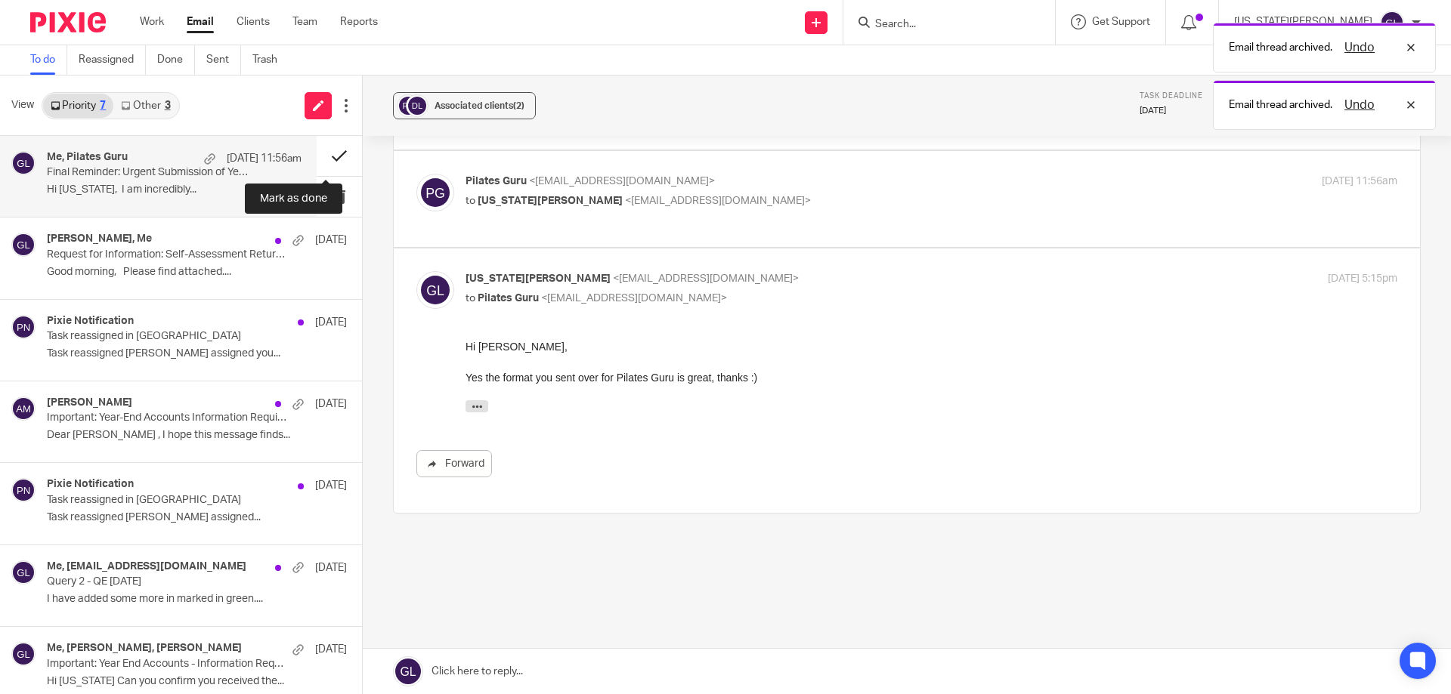
click at [331, 156] on button at bounding box center [339, 156] width 45 height 40
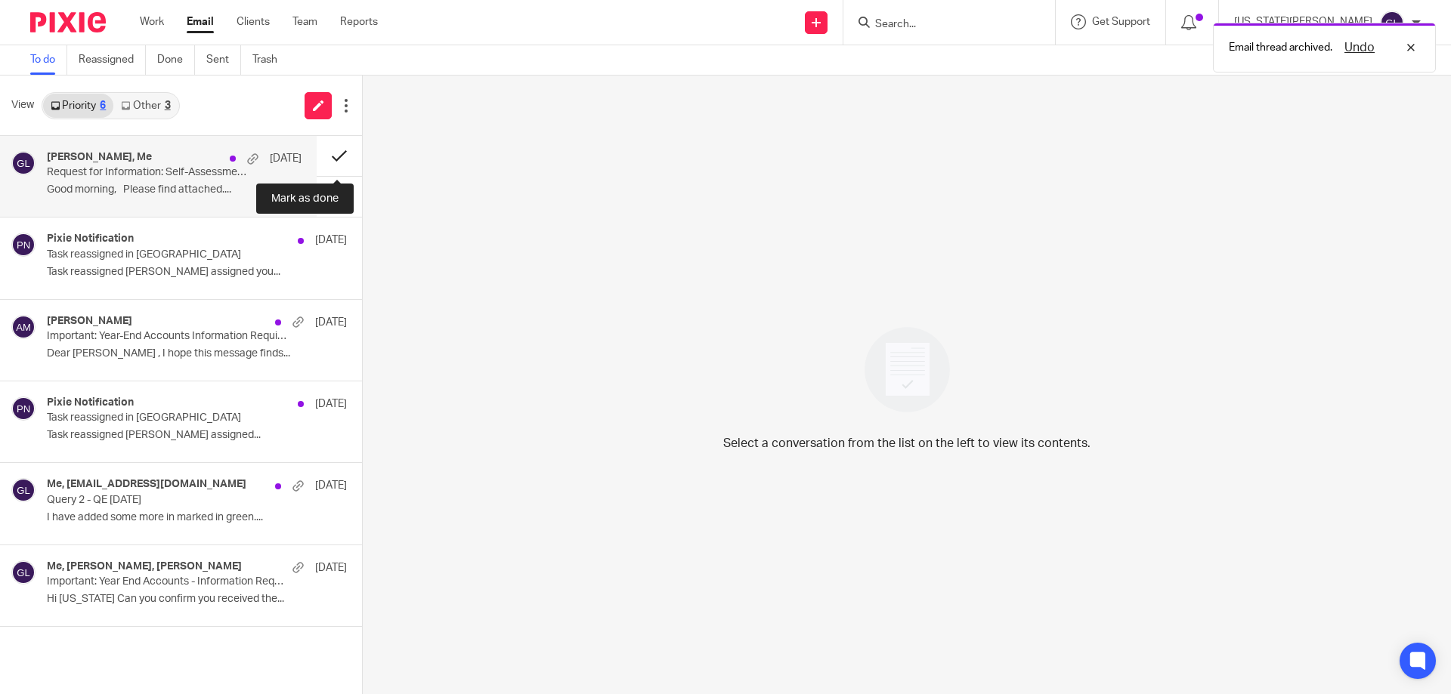
click at [336, 156] on button at bounding box center [339, 156] width 45 height 40
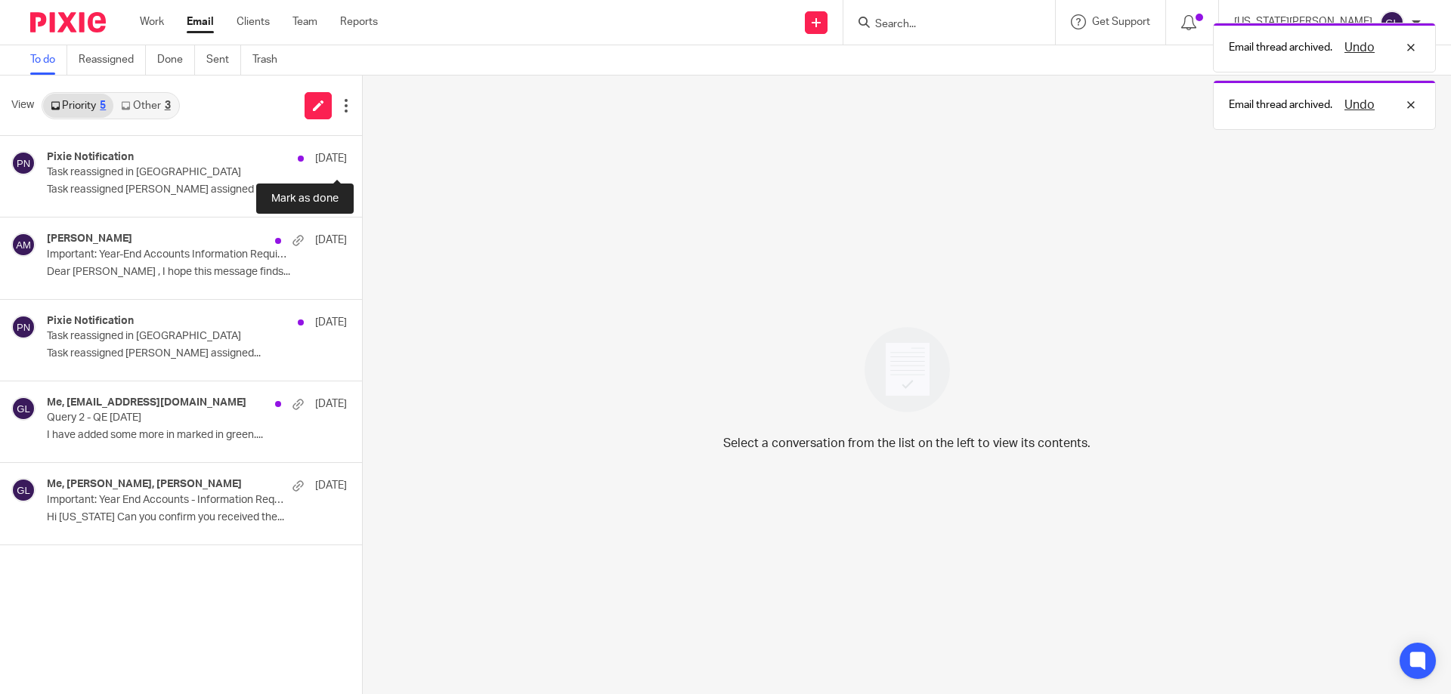
click at [362, 156] on button at bounding box center [368, 156] width 12 height 40
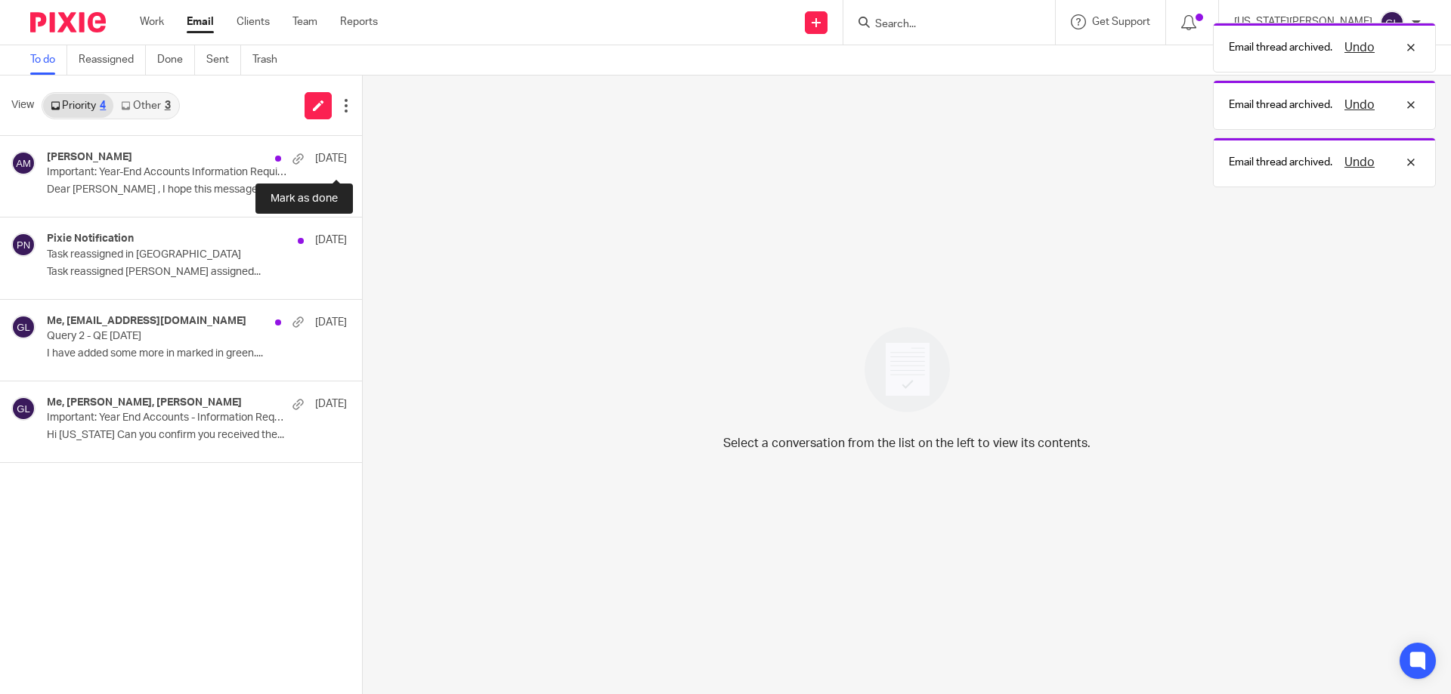
click at [362, 156] on button at bounding box center [368, 156] width 12 height 40
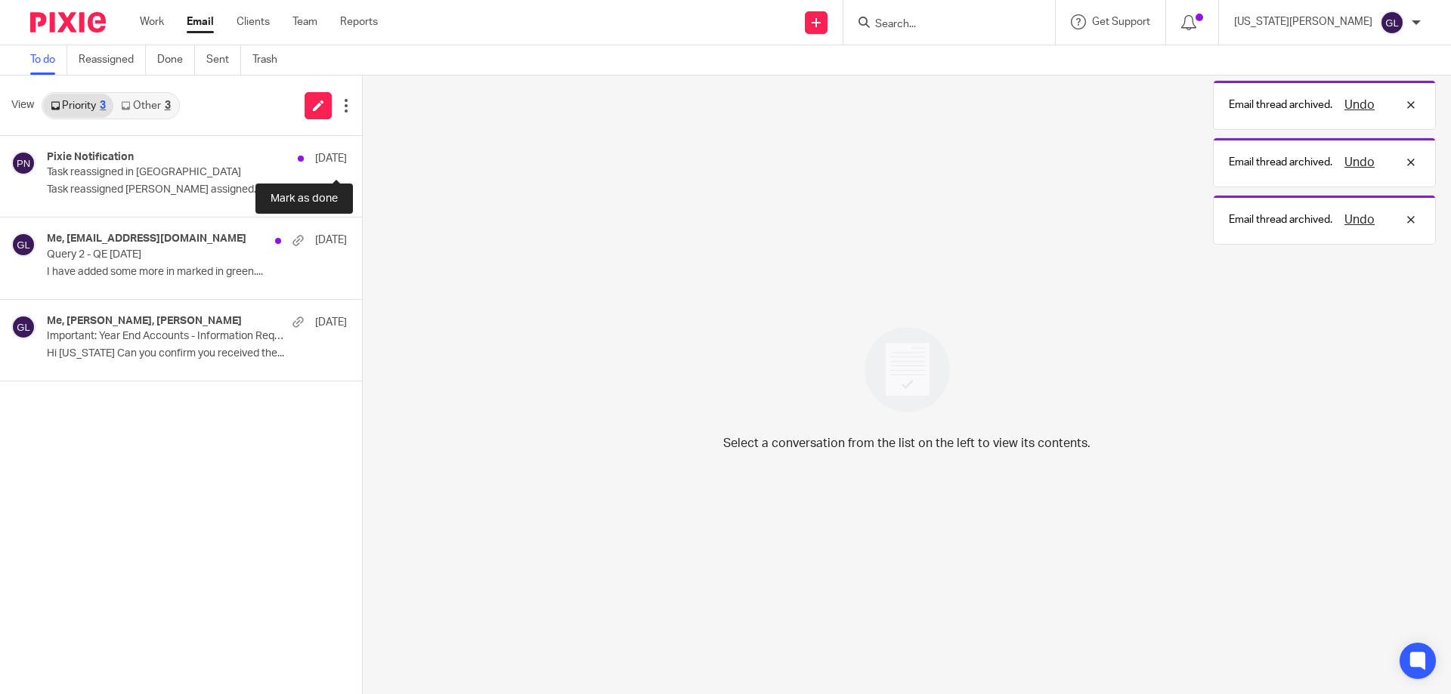
click at [362, 156] on button at bounding box center [368, 156] width 12 height 40
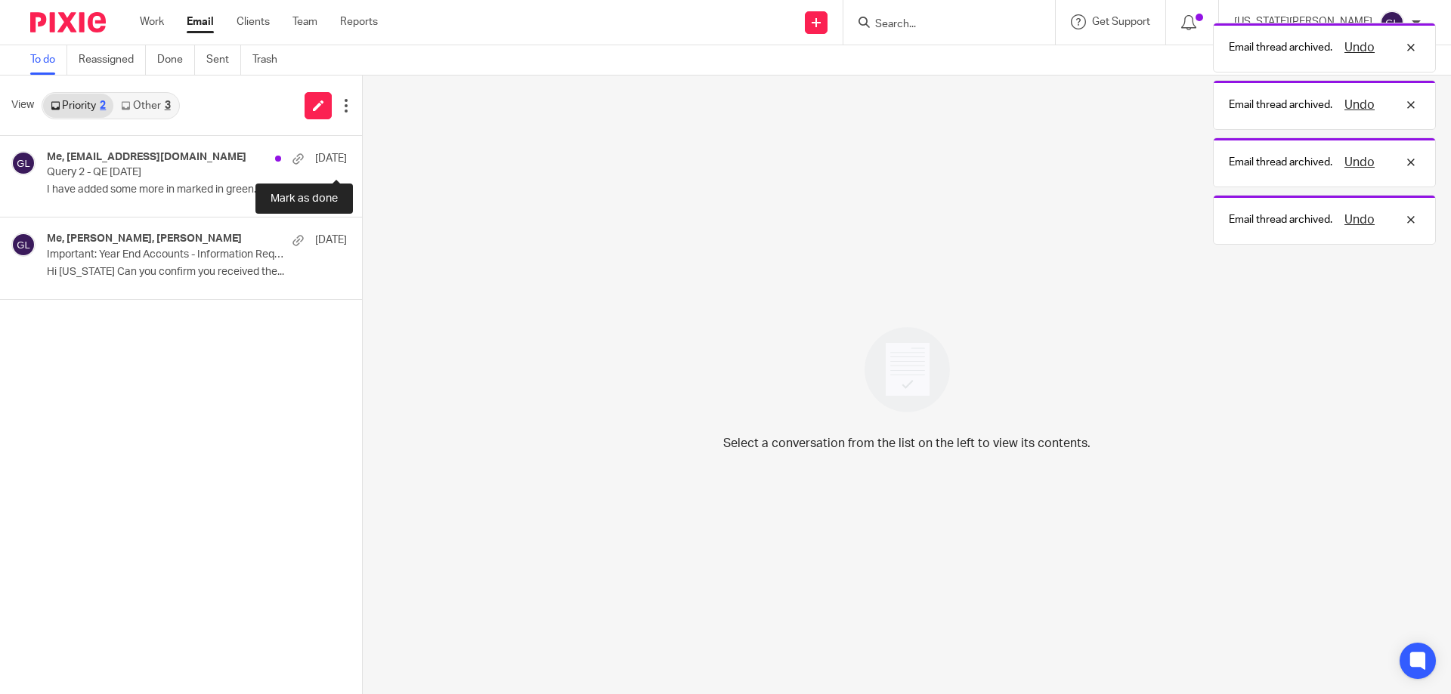
click at [362, 156] on button at bounding box center [368, 156] width 12 height 40
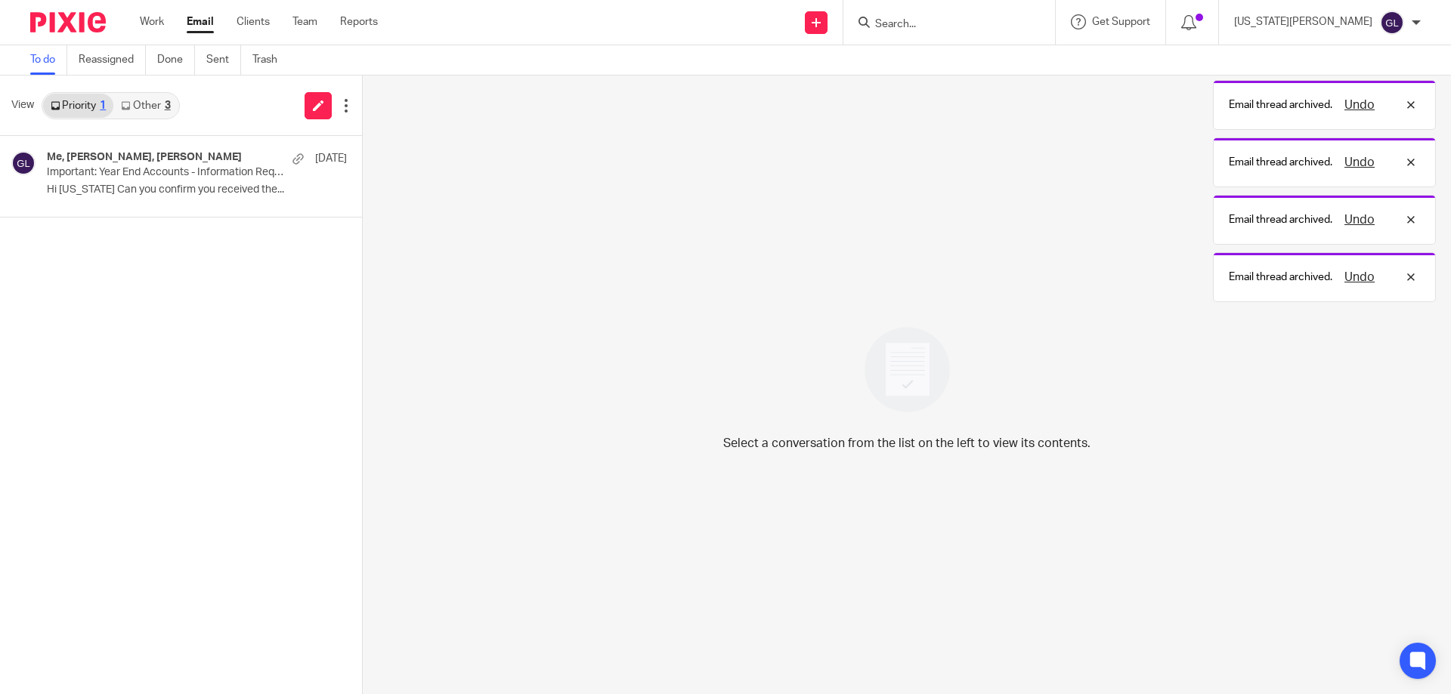
click at [147, 113] on link "Other 3" at bounding box center [145, 106] width 64 height 24
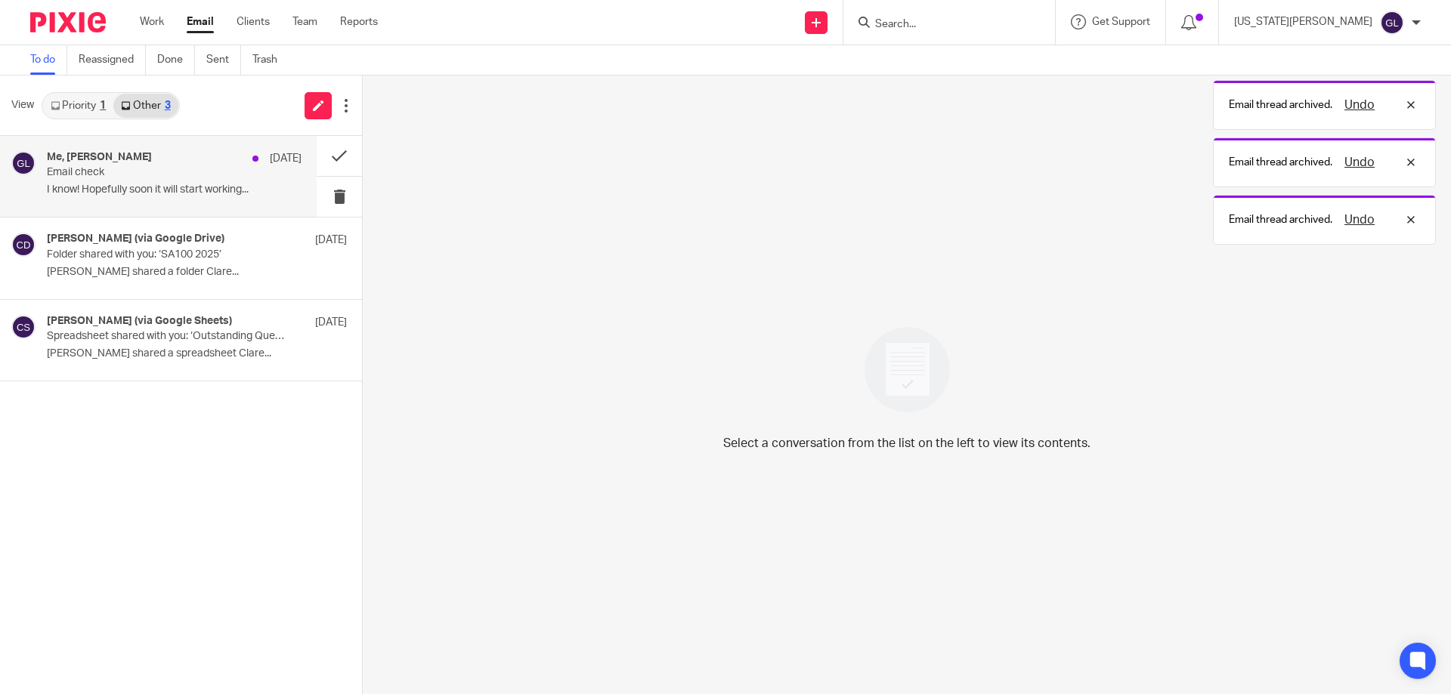
click at [213, 184] on p "I know! Hopefully soon it will start working..." at bounding box center [174, 190] width 255 height 13
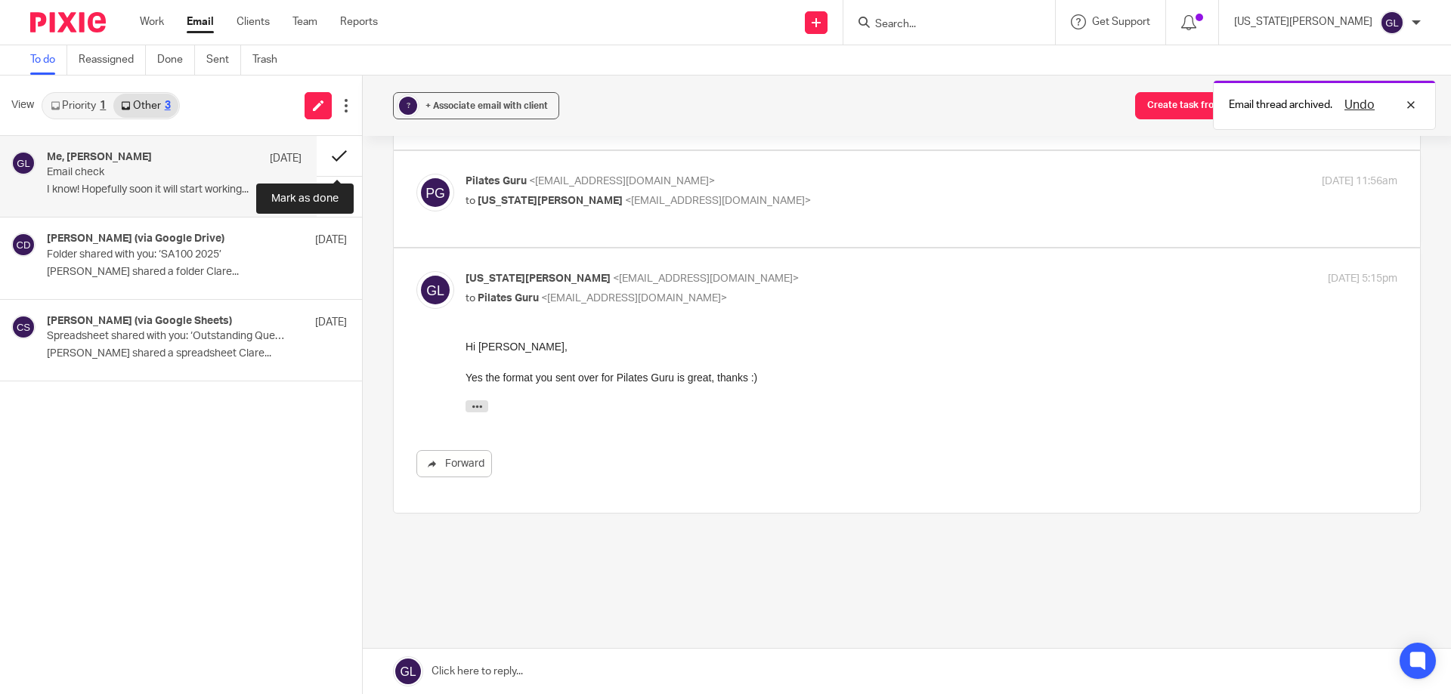
click at [336, 155] on button at bounding box center [339, 156] width 45 height 40
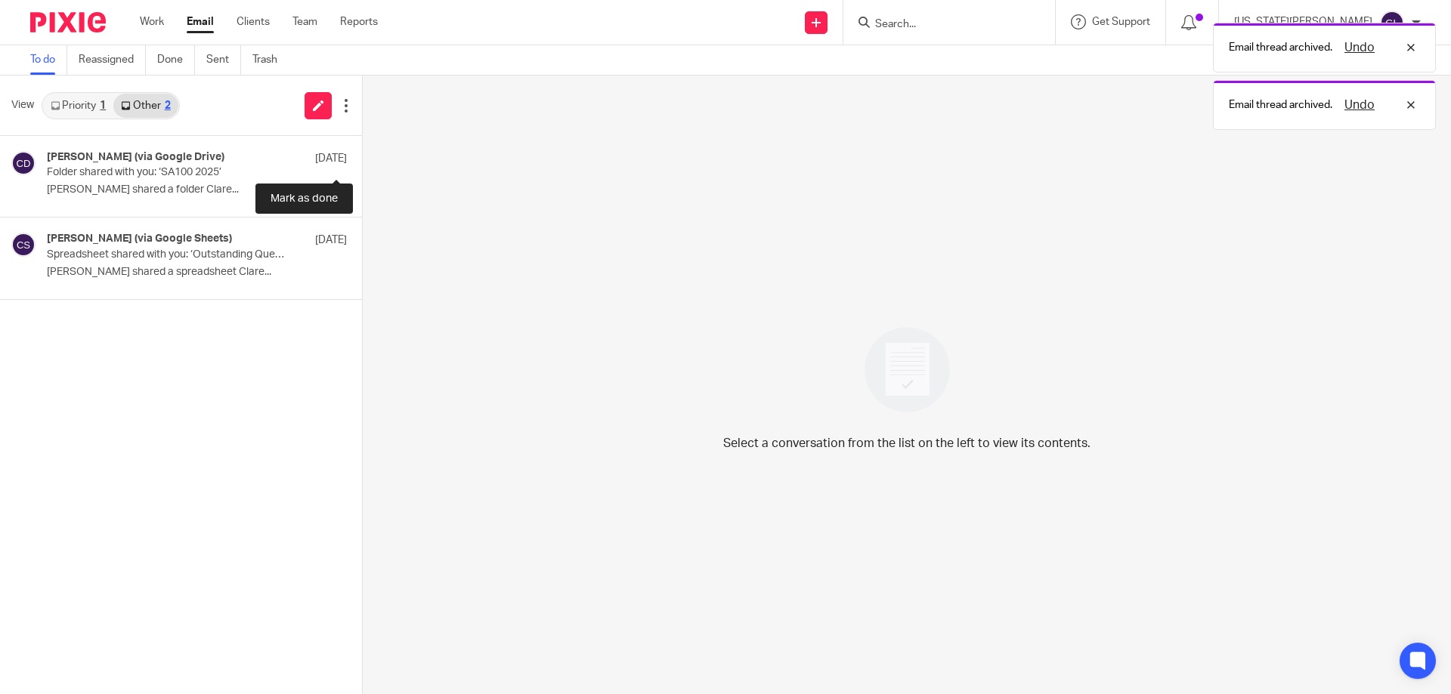
scroll to position [0, 0]
click at [66, 95] on link "Priority 1" at bounding box center [78, 106] width 70 height 24
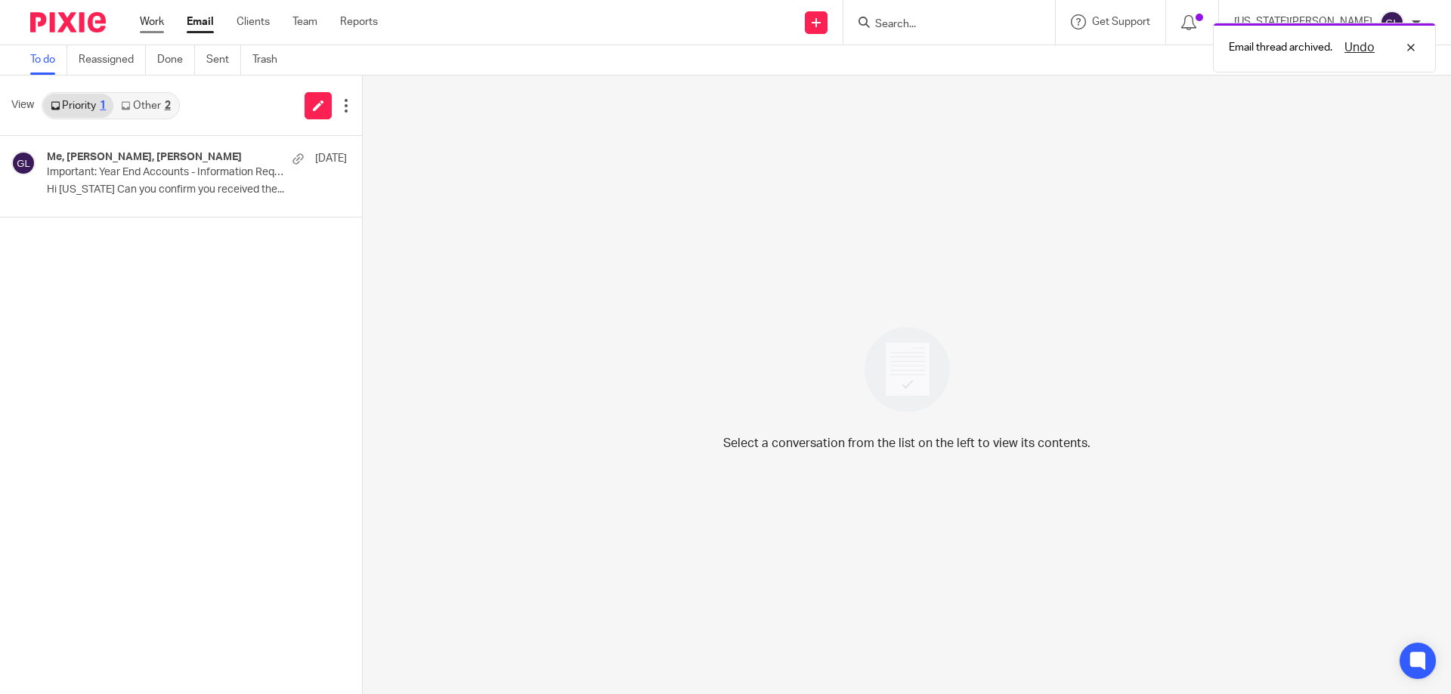
click at [145, 20] on link "Work" at bounding box center [152, 21] width 24 height 15
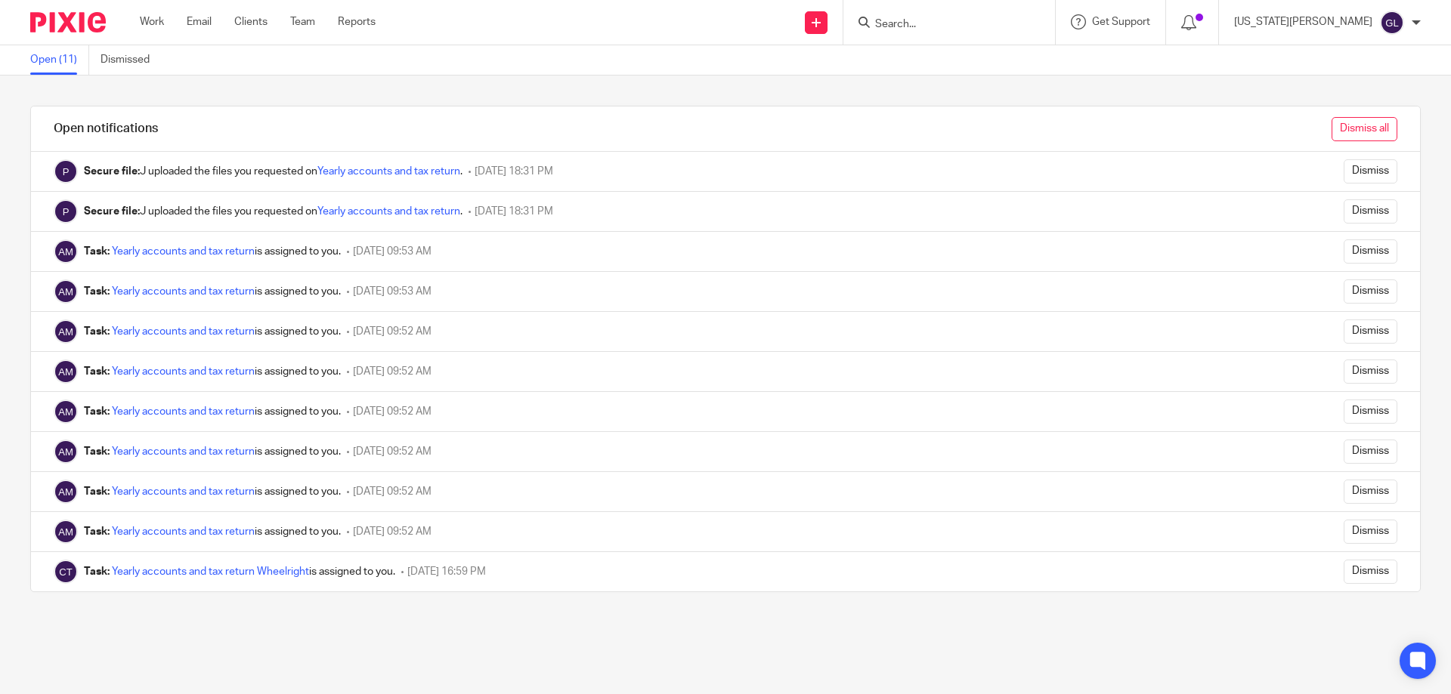
click at [1339, 127] on input "Dismiss all" at bounding box center [1364, 129] width 66 height 24
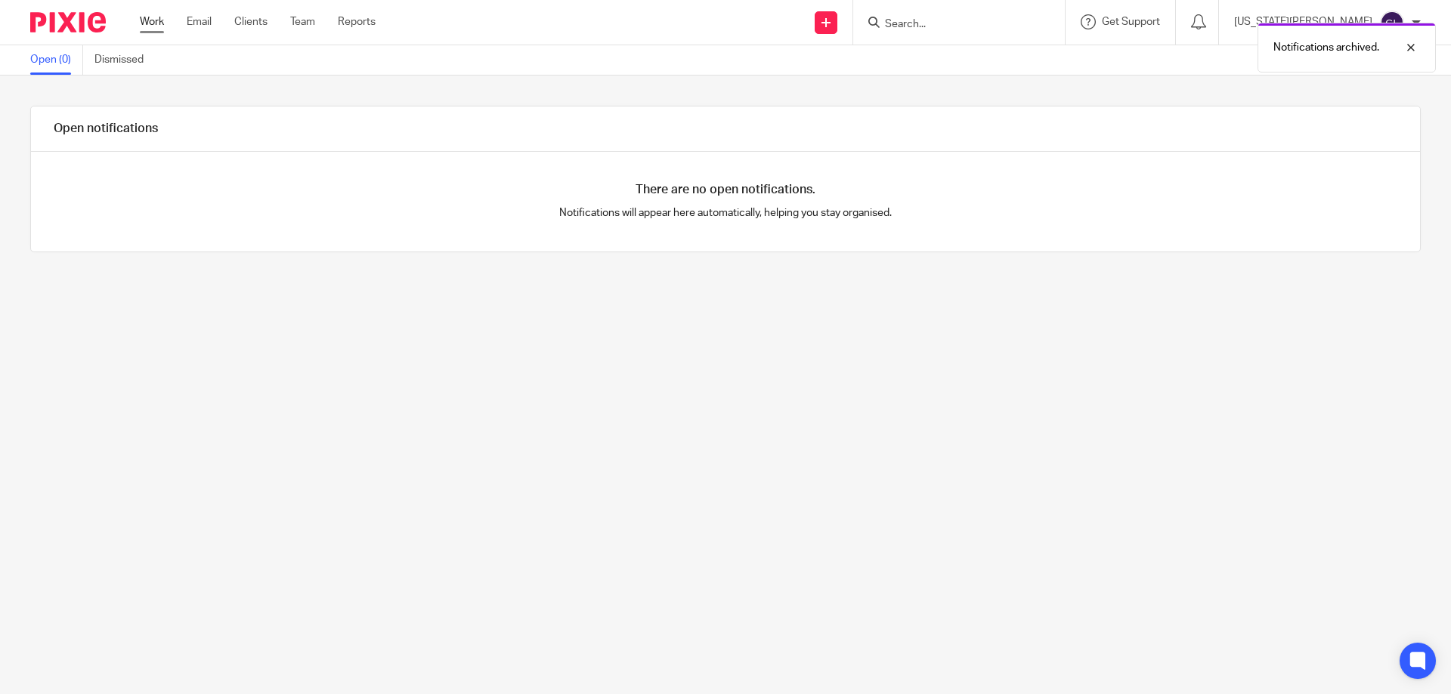
click at [155, 26] on link "Work" at bounding box center [152, 21] width 24 height 15
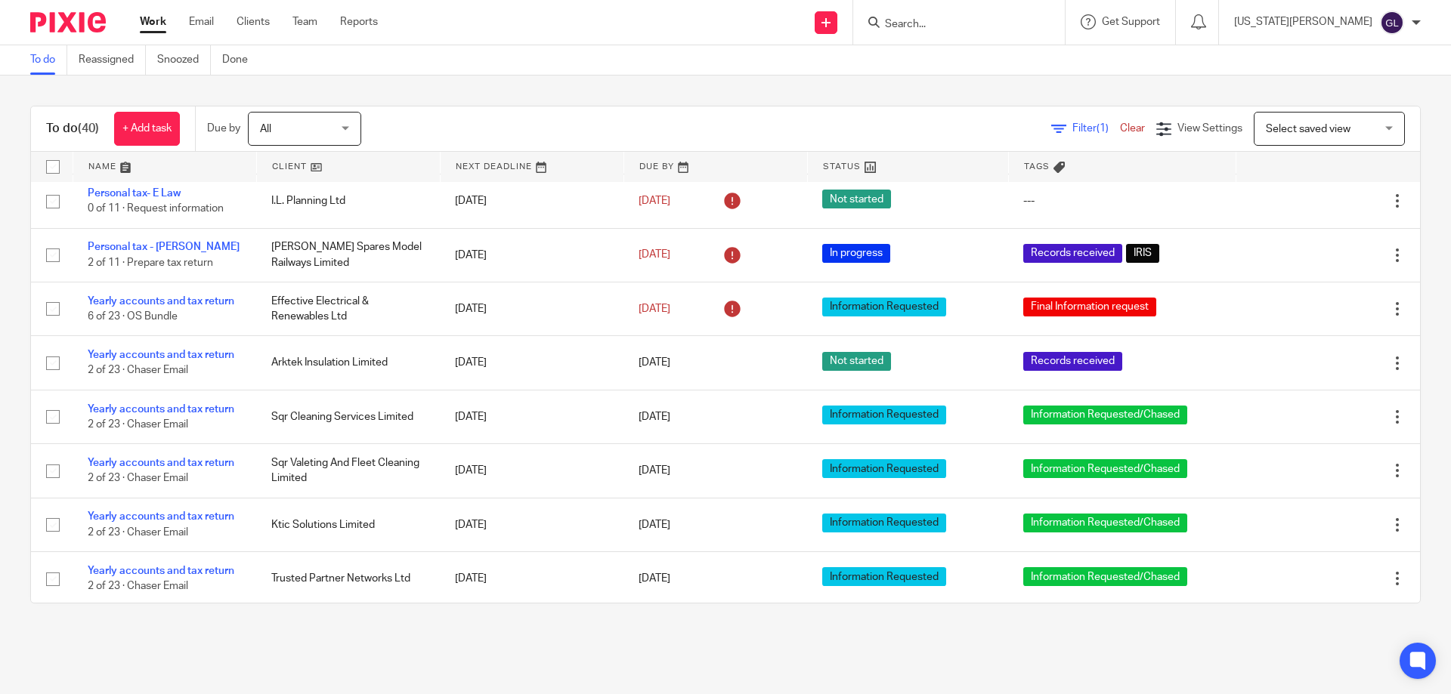
scroll to position [1802, 0]
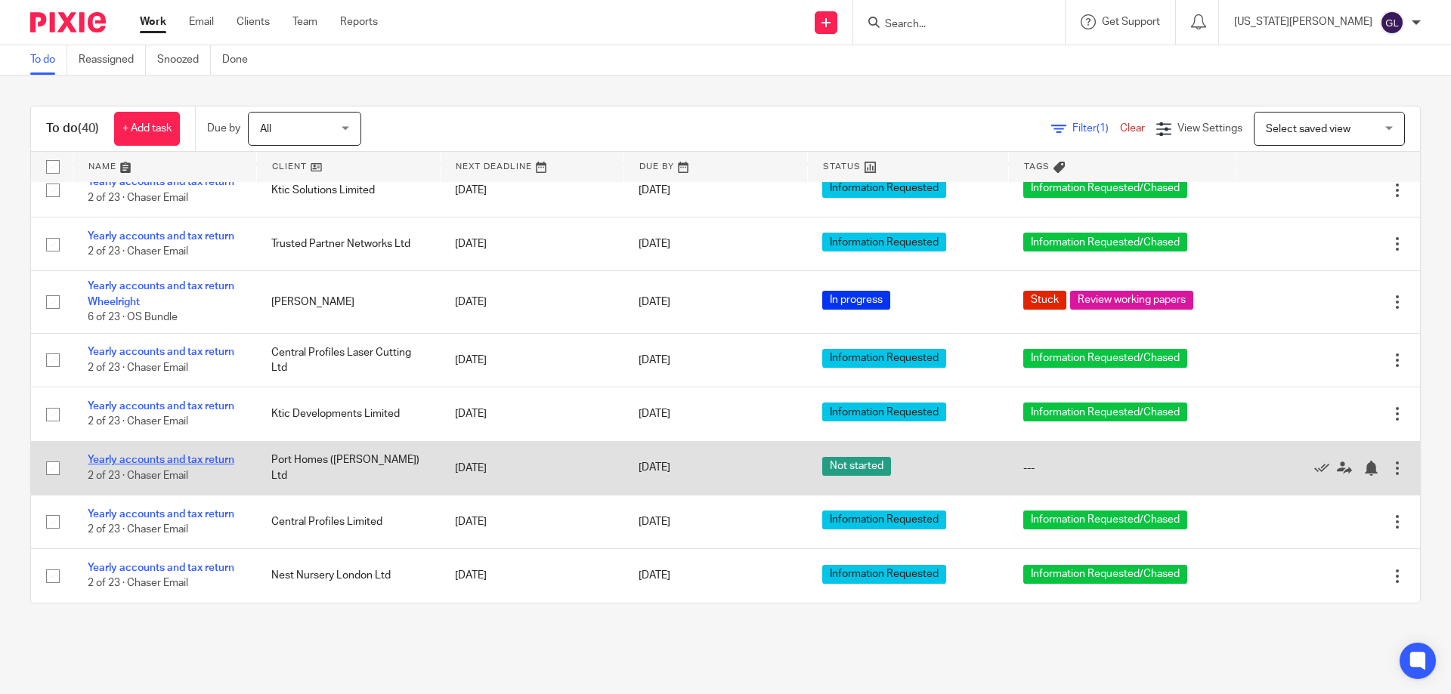
click at [145, 462] on link "Yearly accounts and tax return" at bounding box center [161, 460] width 147 height 11
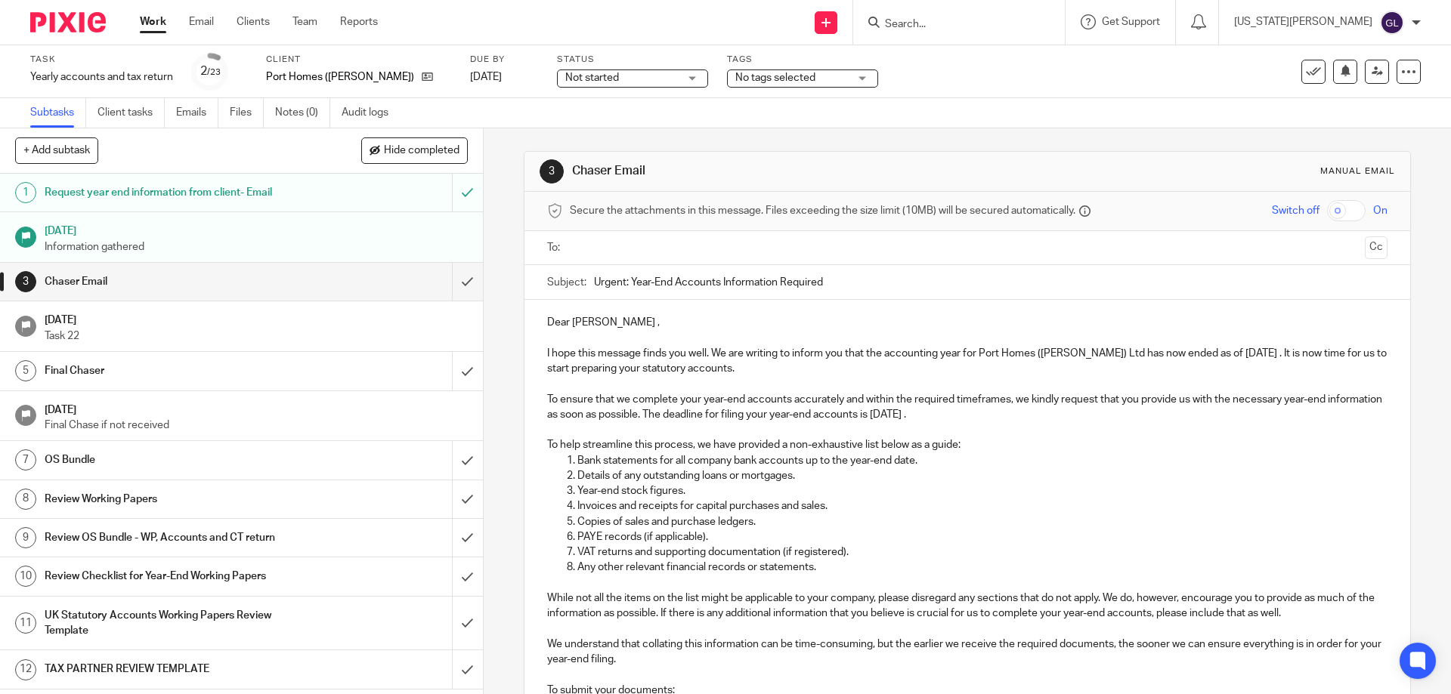
click at [637, 83] on span "Not started" at bounding box center [621, 78] width 113 height 16
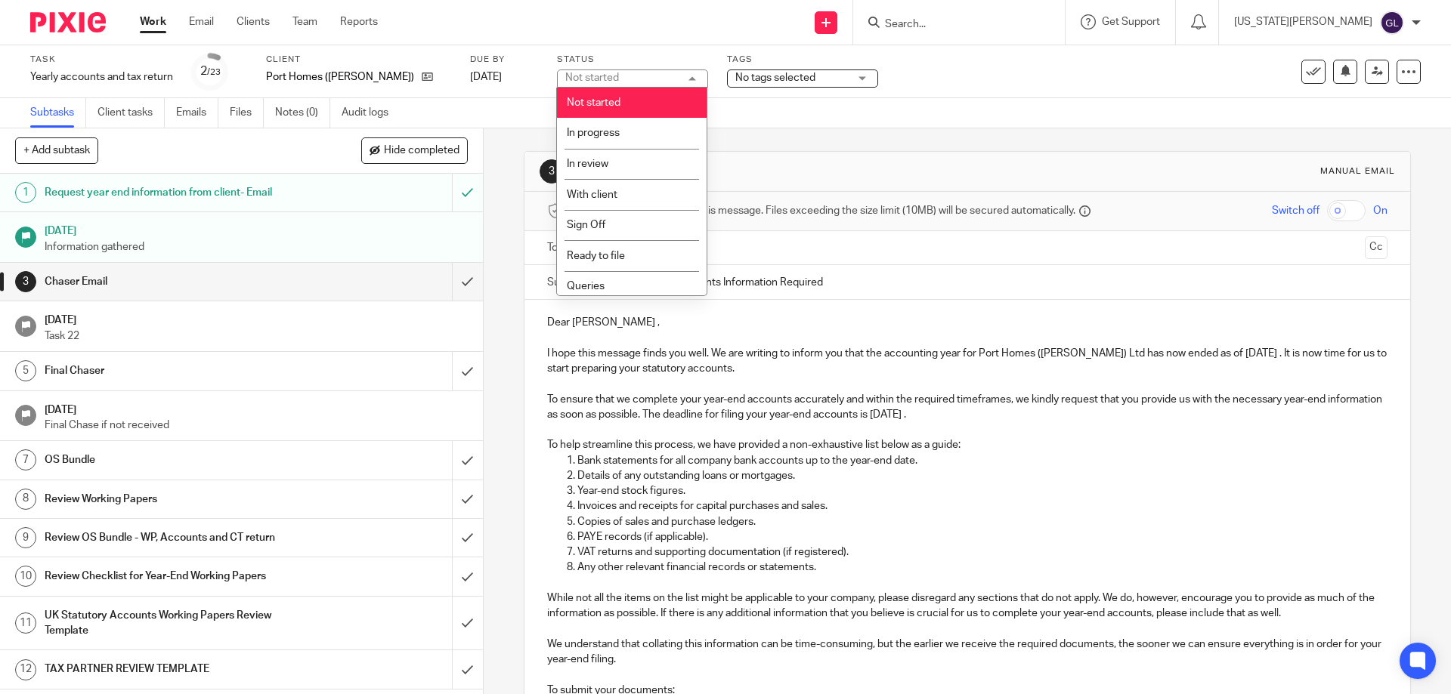
scroll to position [67, 0]
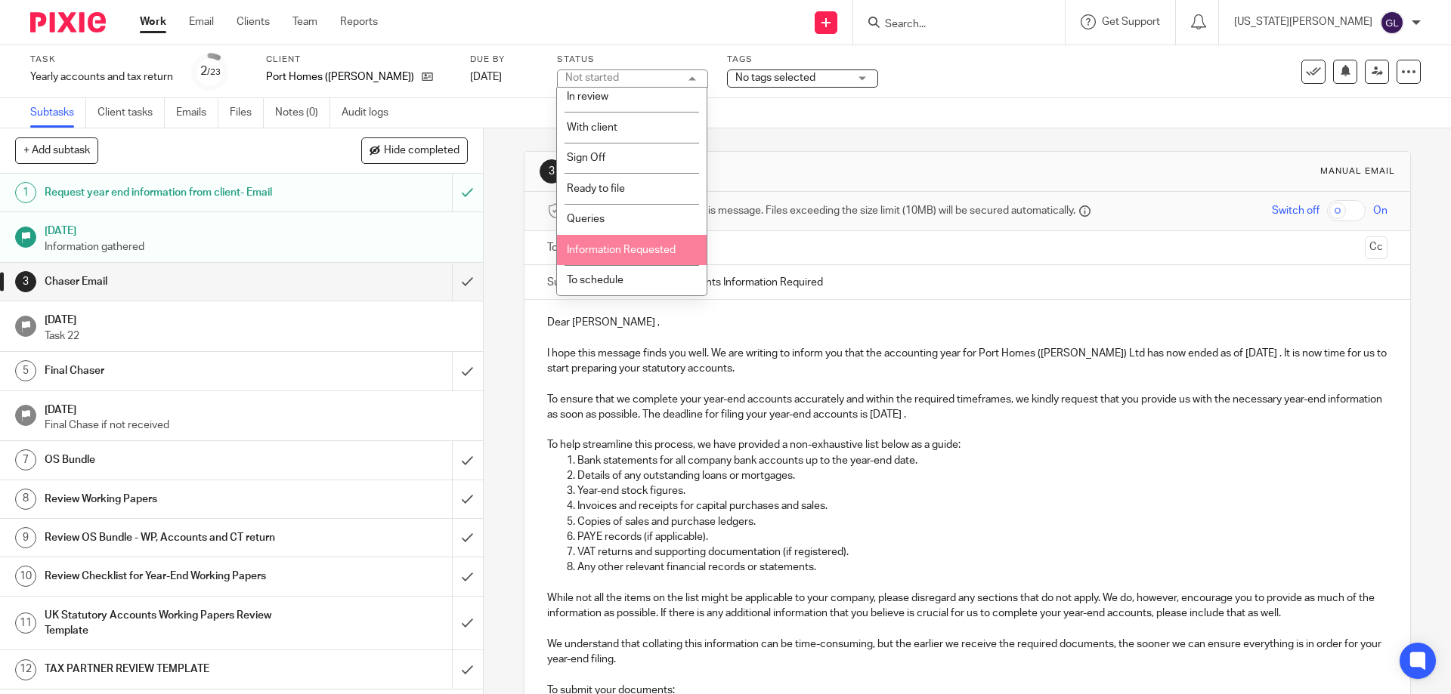
click at [649, 252] on span "Information Requested" at bounding box center [621, 250] width 109 height 11
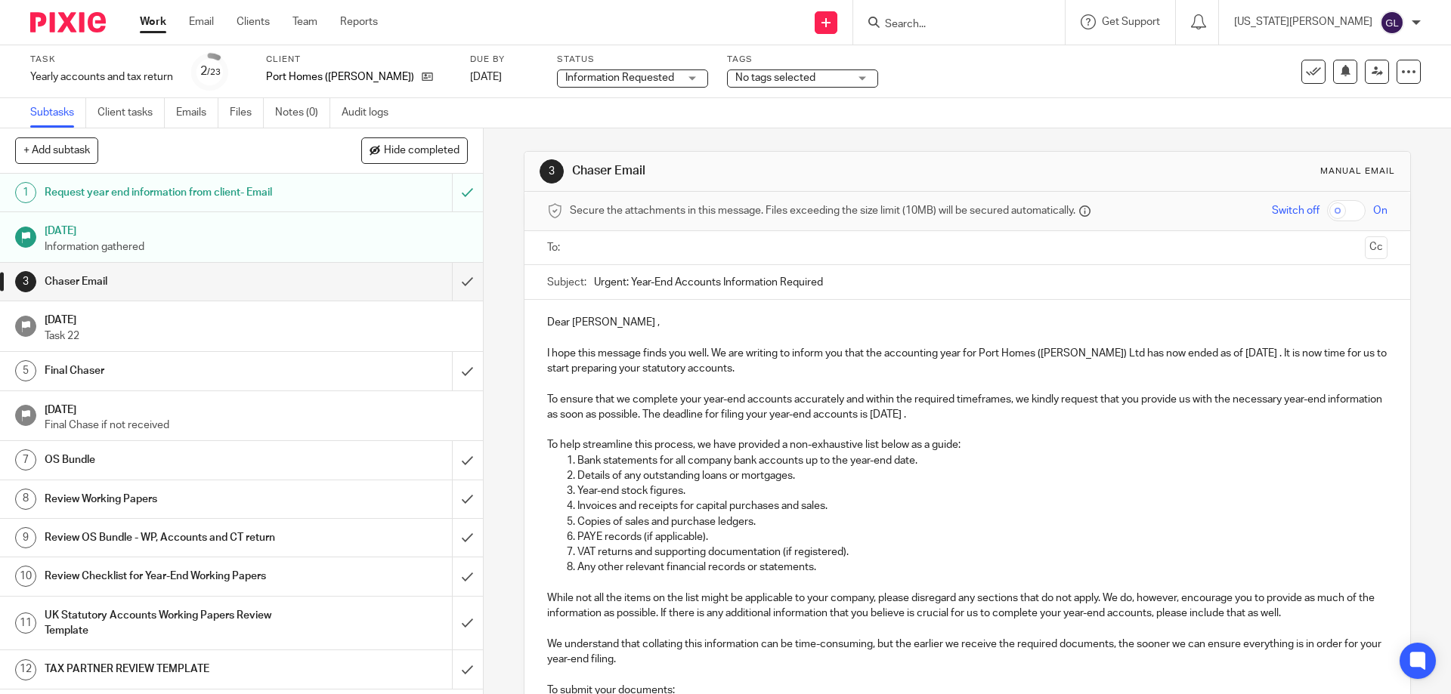
click at [802, 70] on span "No tags selected" at bounding box center [791, 78] width 113 height 16
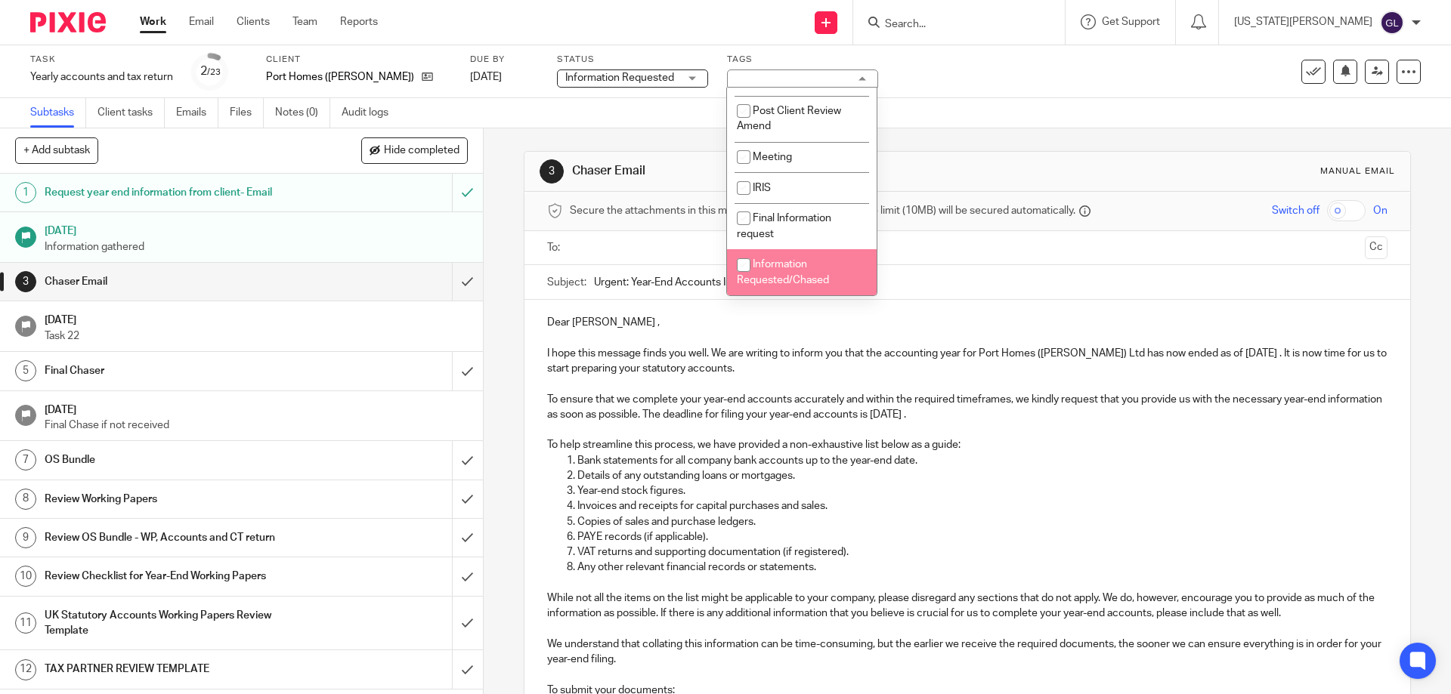
click at [810, 273] on li "Information Requested/Chased" at bounding box center [802, 272] width 150 height 46
checkbox input "true"
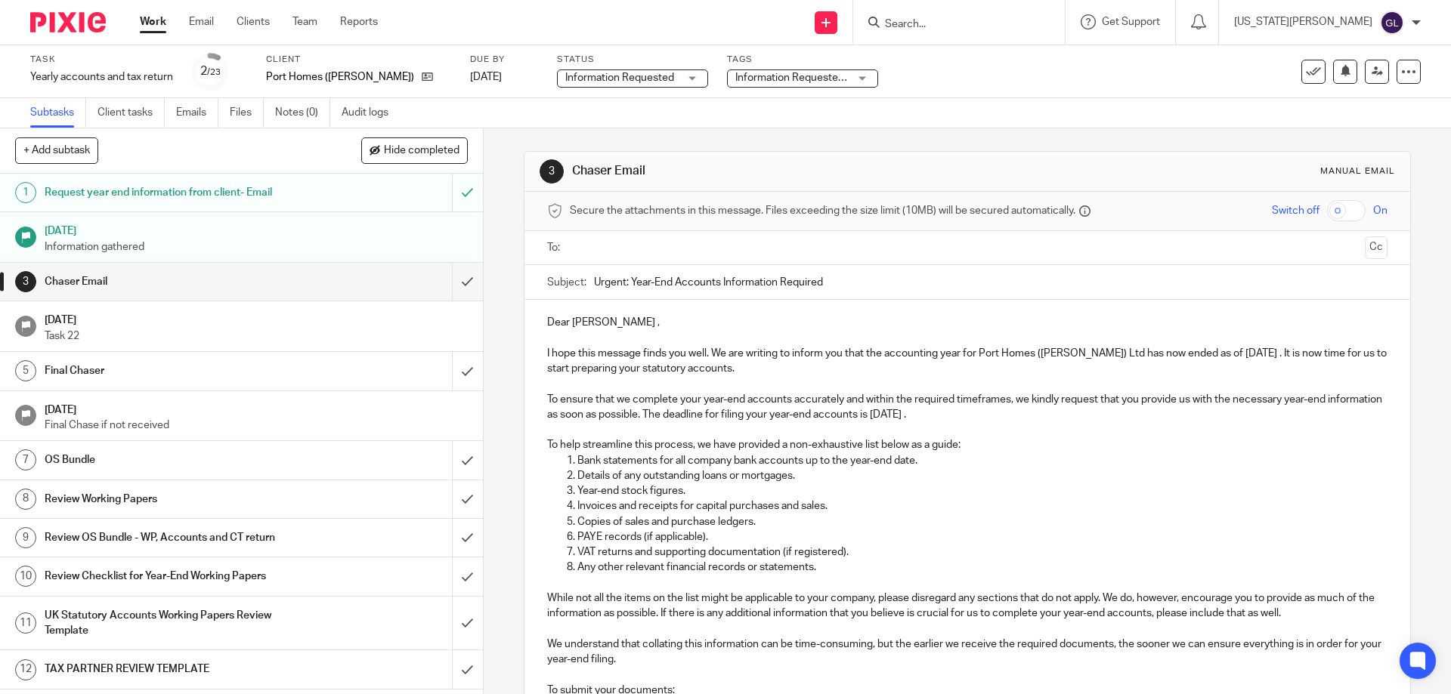
click at [1015, 90] on div "Task Yearly accounts and tax return Save Yearly accounts and tax return 2 /23 C…" at bounding box center [725, 71] width 1451 height 53
click at [153, 18] on link "Work" at bounding box center [153, 21] width 26 height 15
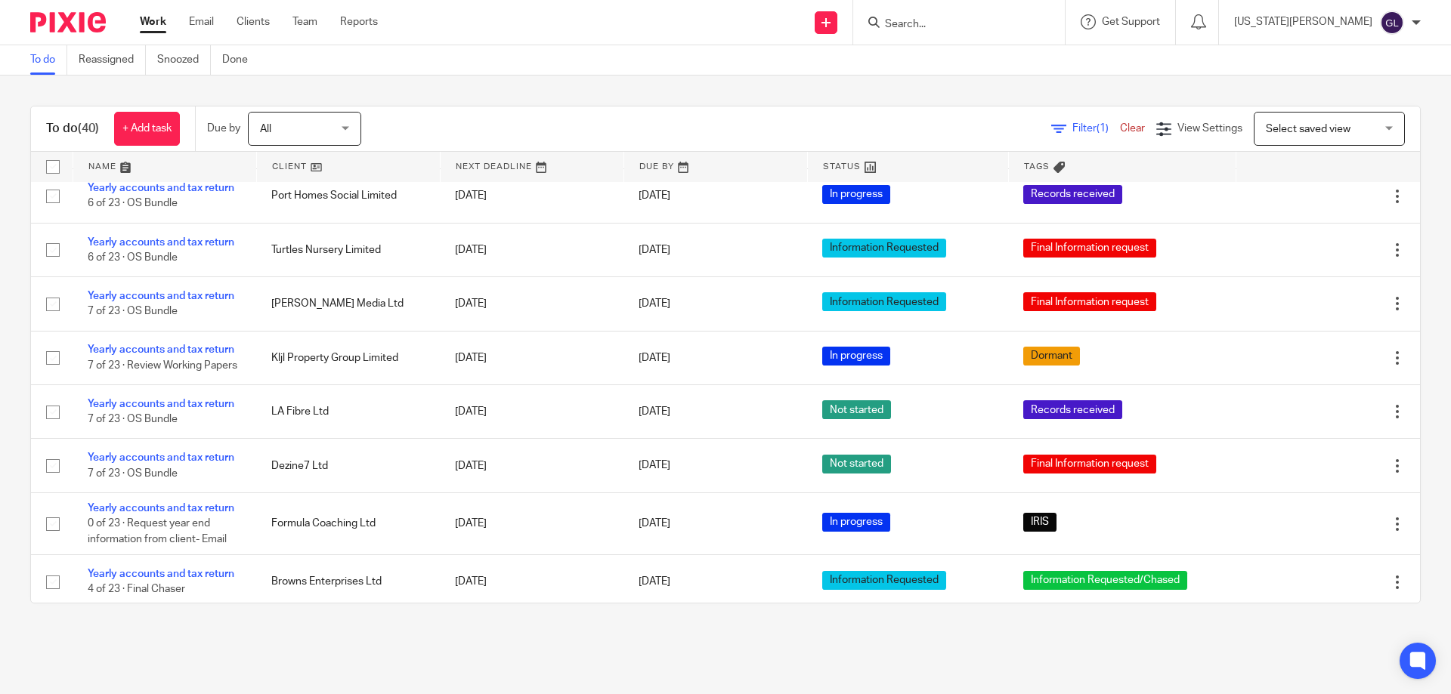
scroll to position [215, 0]
